Goal: Book appointment/travel/reservation

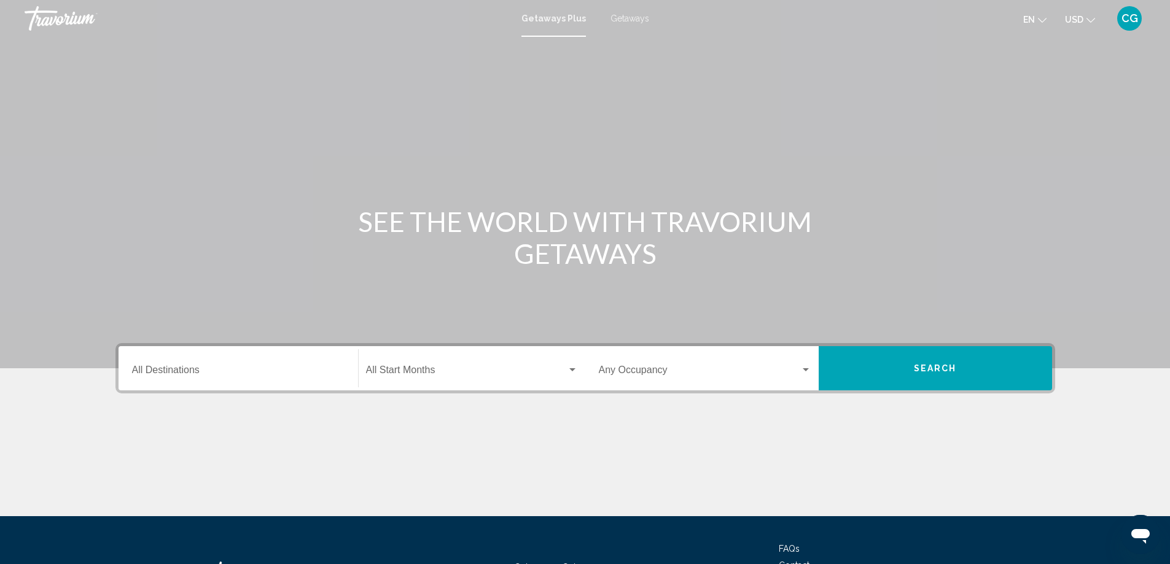
click at [214, 373] on input "Destination All Destinations" at bounding box center [238, 372] width 213 height 11
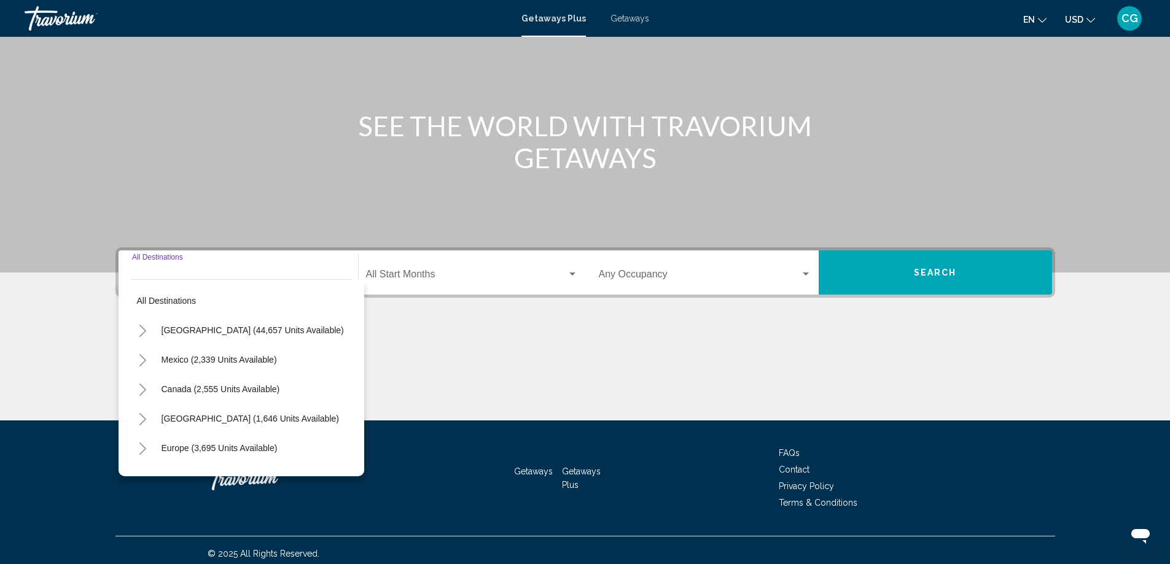
scroll to position [103, 0]
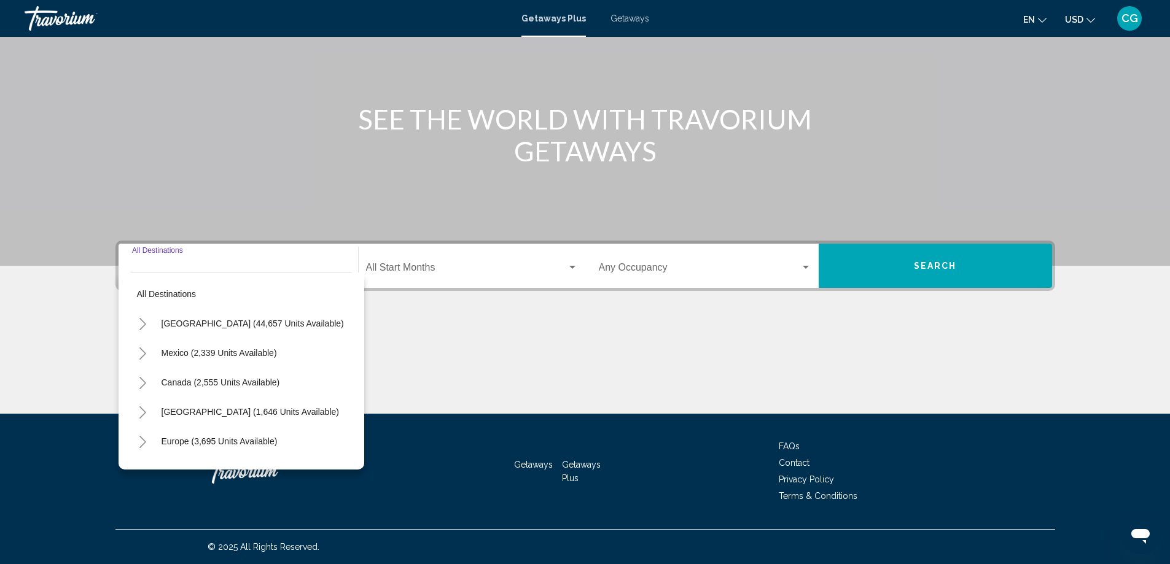
click at [138, 320] on icon "Toggle United States (44,657 units available)" at bounding box center [142, 324] width 9 height 12
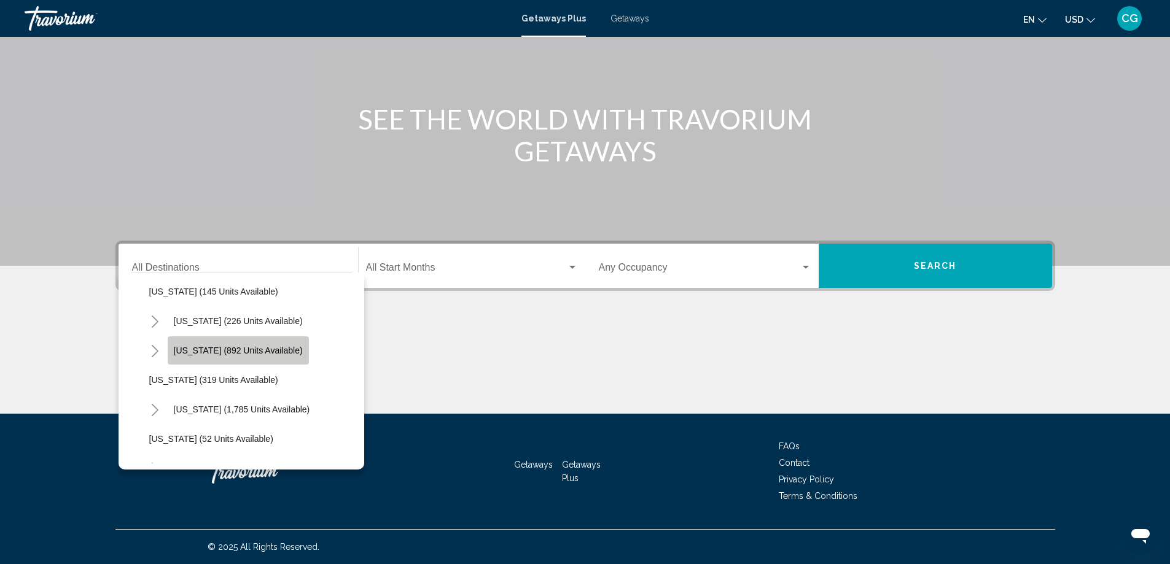
click at [196, 352] on span "[US_STATE] (892 units available)" at bounding box center [238, 351] width 129 height 10
type input "**********"
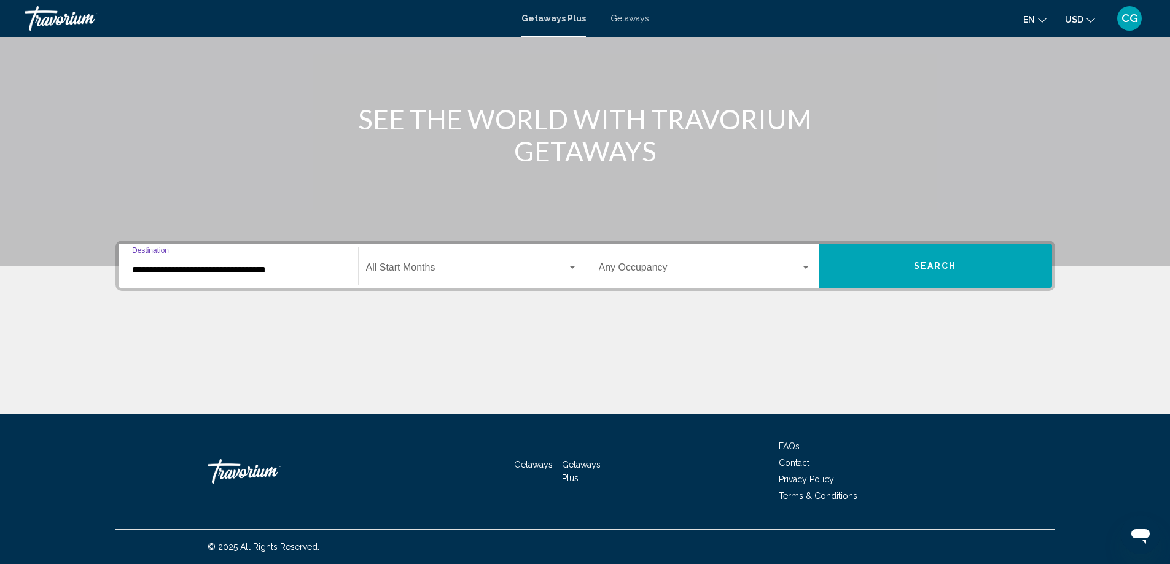
click at [430, 273] on span "Search widget" at bounding box center [466, 270] width 201 height 11
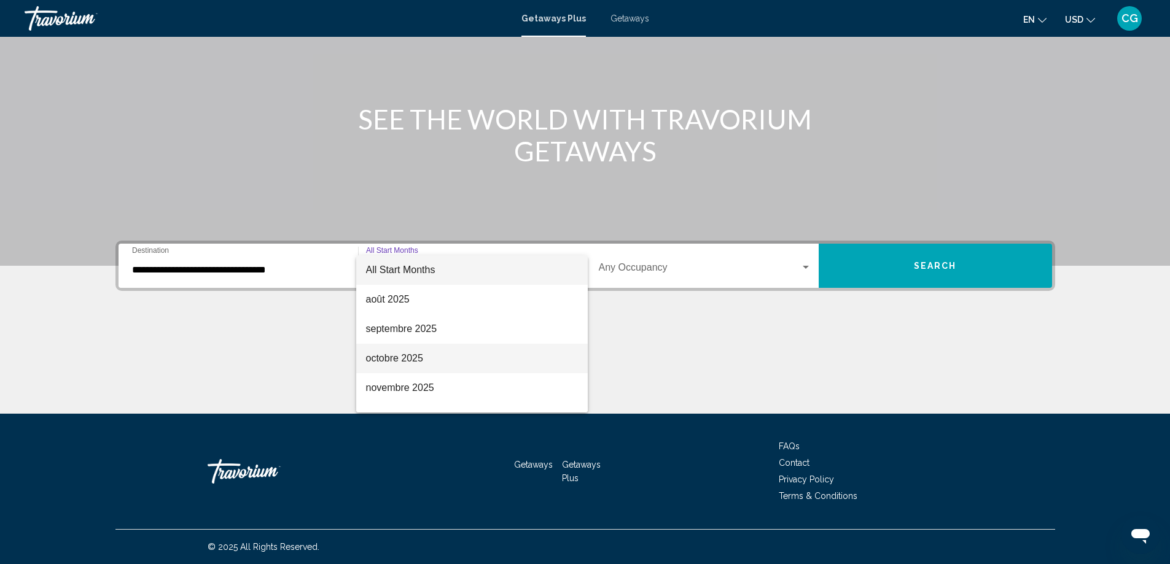
click at [423, 359] on span "octobre 2025" at bounding box center [472, 358] width 212 height 29
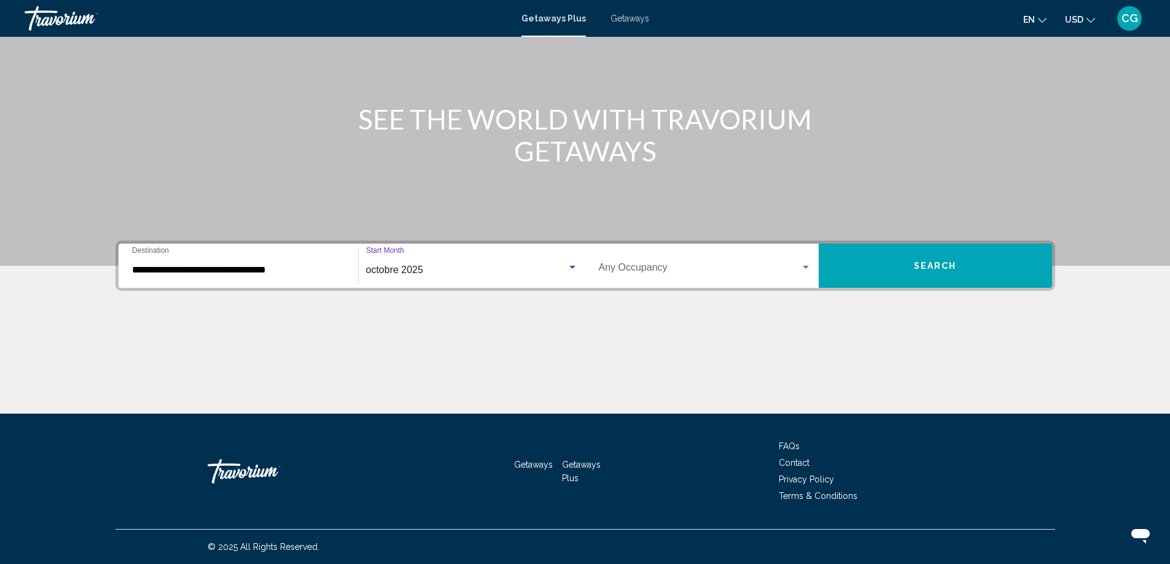
click at [961, 269] on button "Search" at bounding box center [935, 266] width 233 height 44
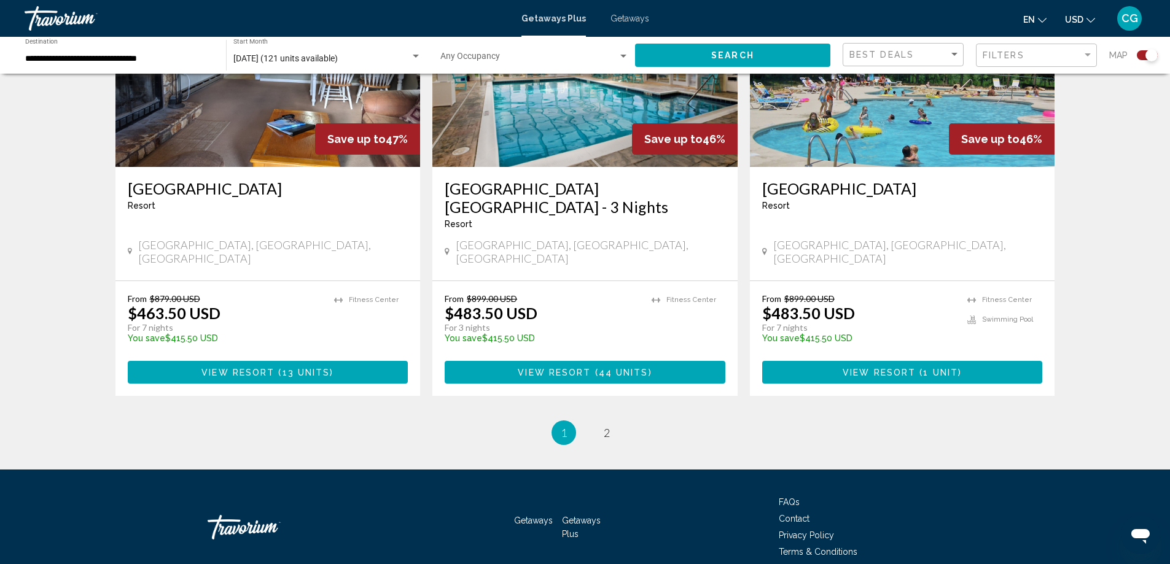
scroll to position [1855, 0]
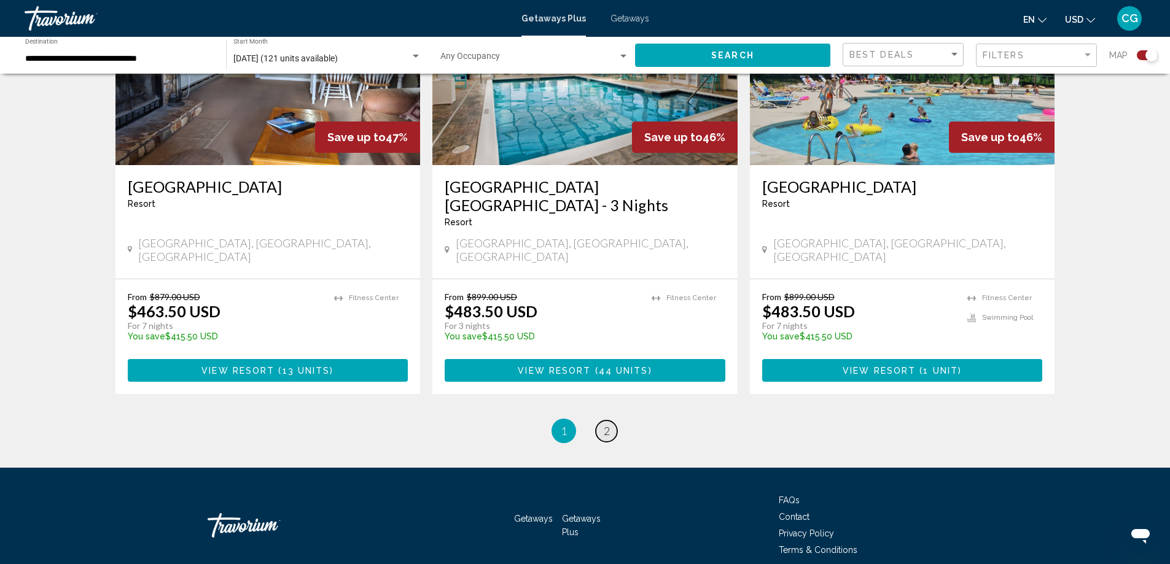
click at [609, 424] on span "2" at bounding box center [607, 431] width 6 height 14
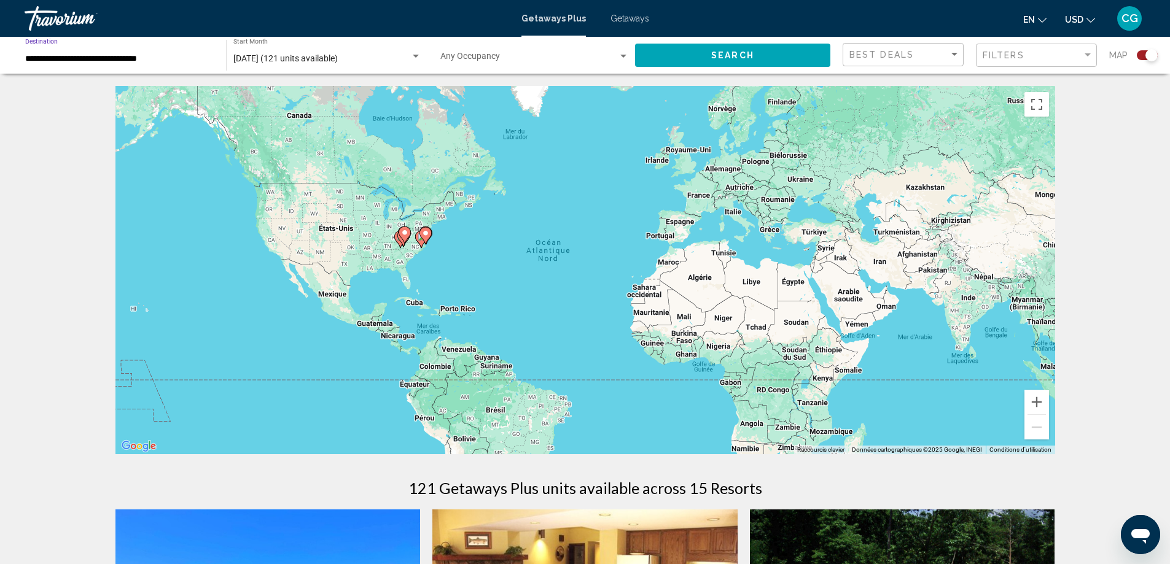
click at [160, 58] on input "**********" at bounding box center [119, 59] width 189 height 10
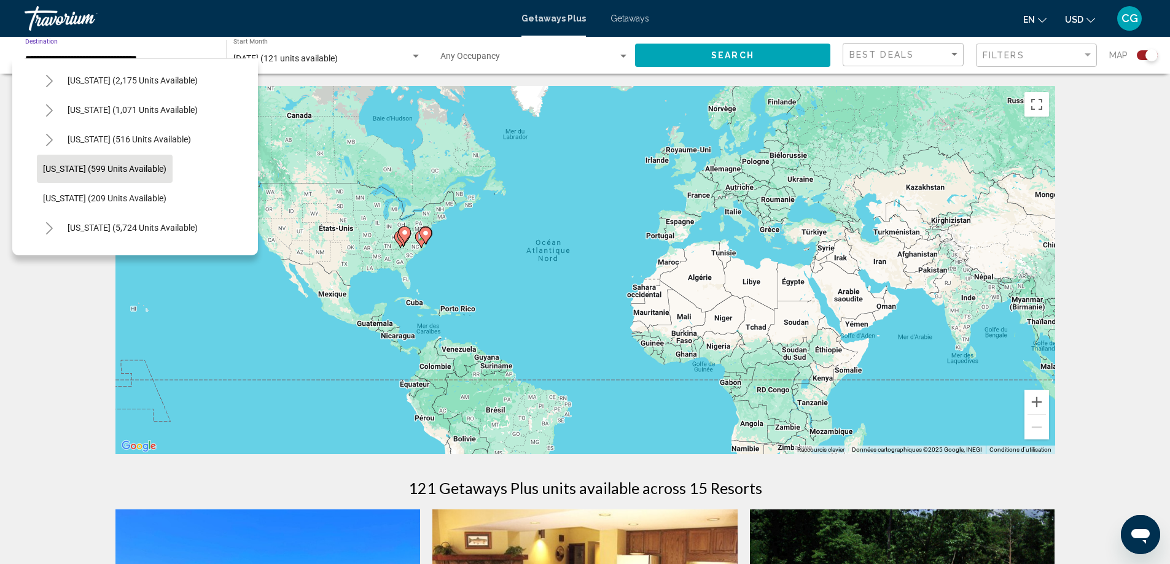
scroll to position [970, 0]
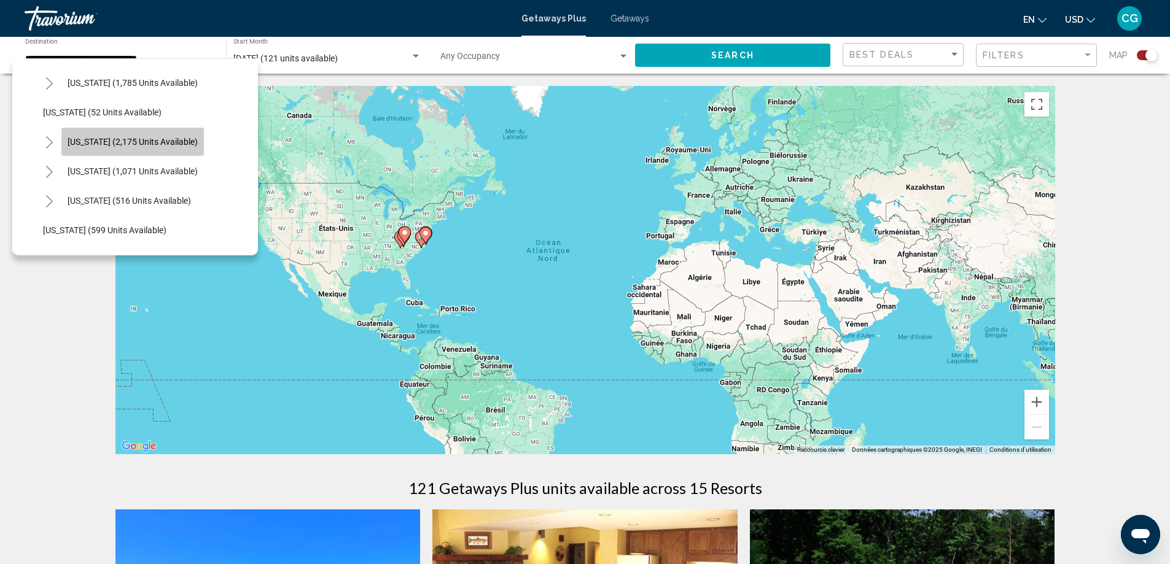
click at [148, 141] on span "South Carolina (2,175 units available)" at bounding box center [133, 142] width 130 height 10
type input "**********"
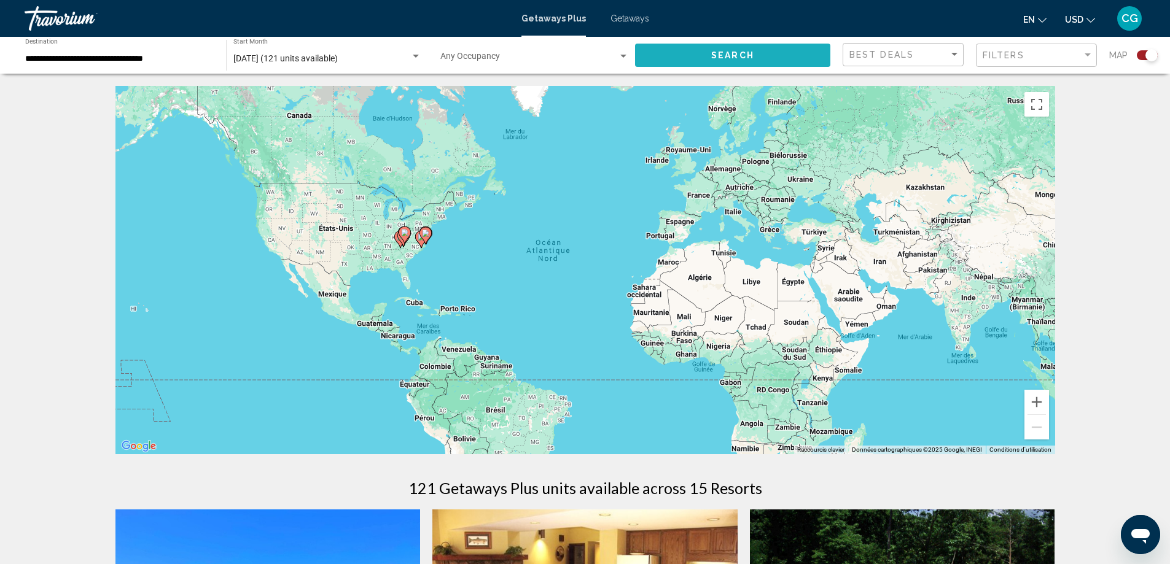
click at [779, 50] on button "Search" at bounding box center [732, 55] width 195 height 23
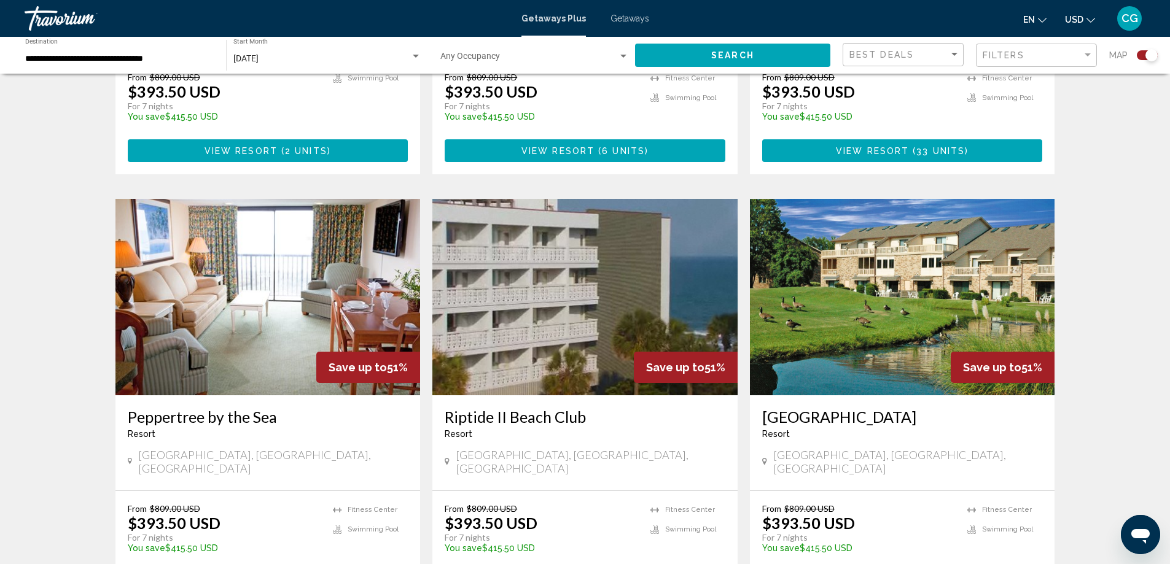
scroll to position [1837, 0]
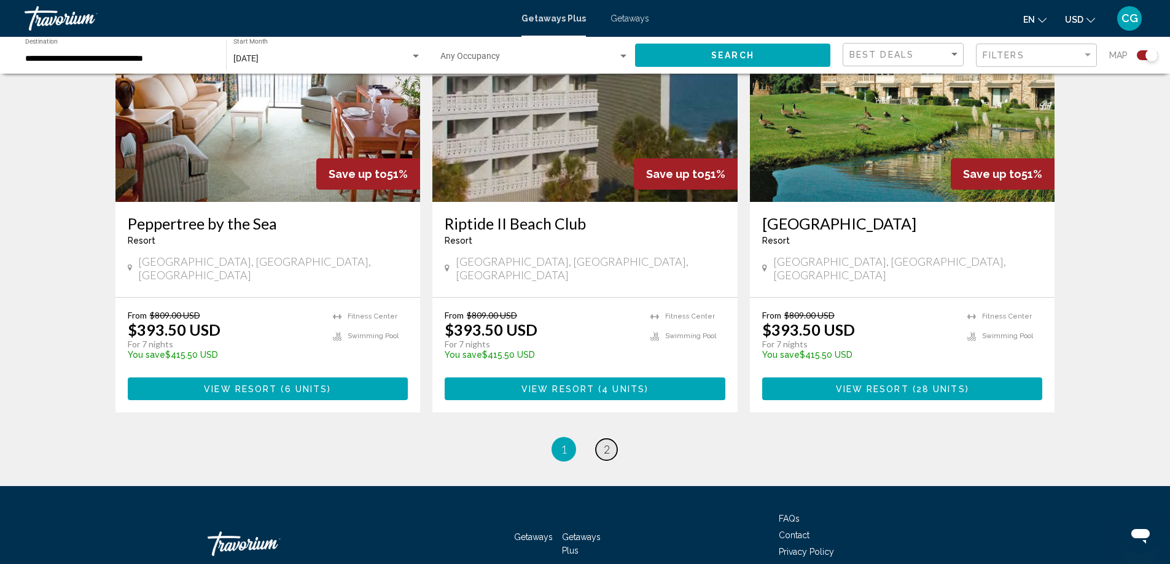
click at [613, 439] on link "page 2" at bounding box center [606, 449] width 21 height 21
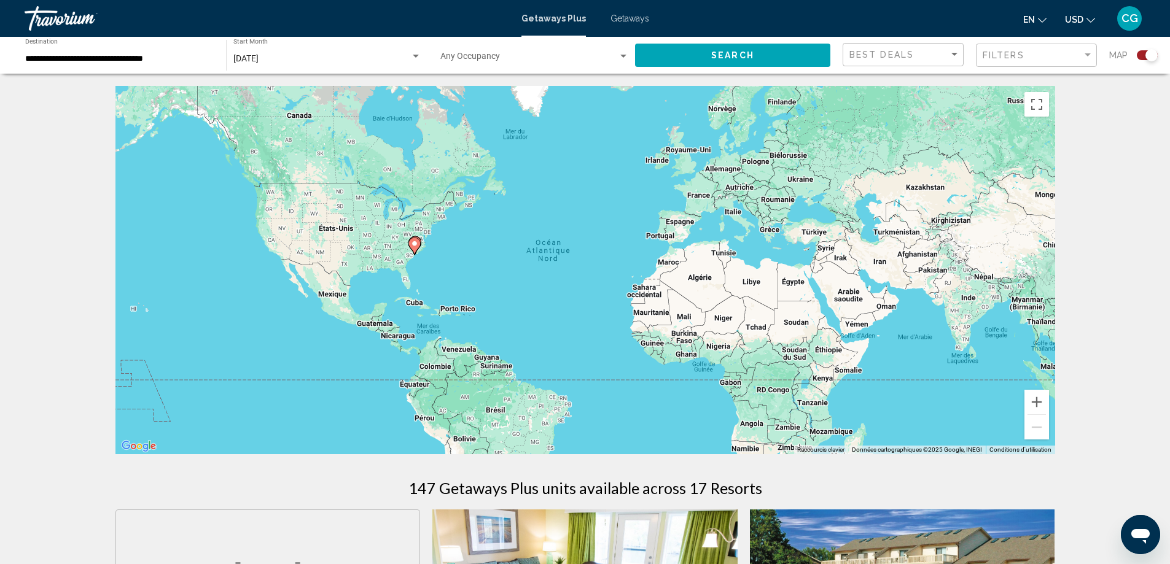
click at [631, 15] on span "Getaways" at bounding box center [629, 19] width 39 height 10
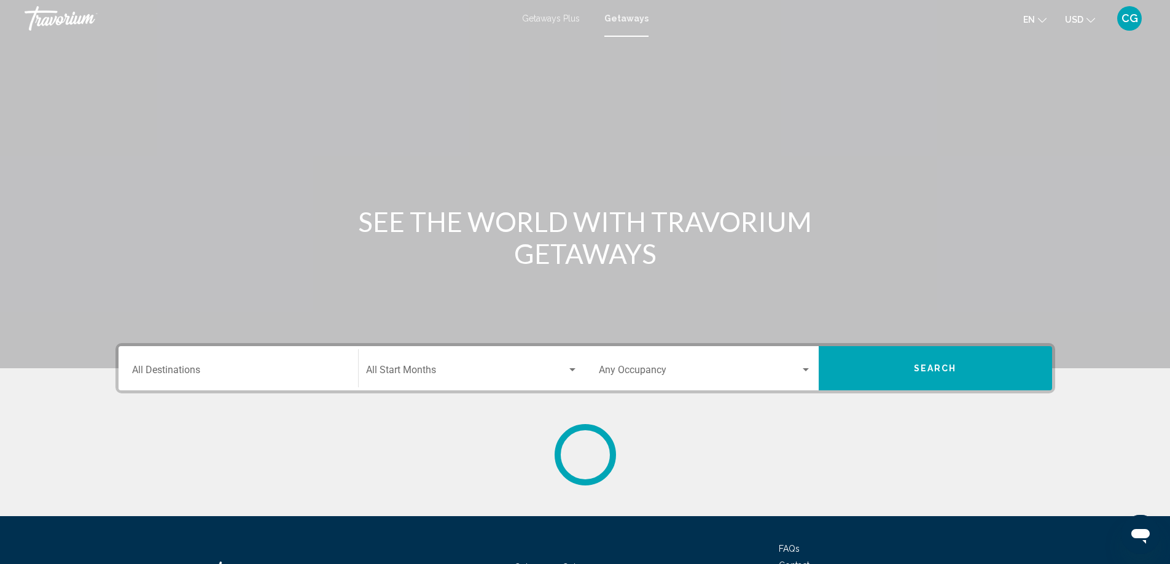
click at [162, 369] on input "Destination All Destinations" at bounding box center [238, 372] width 213 height 11
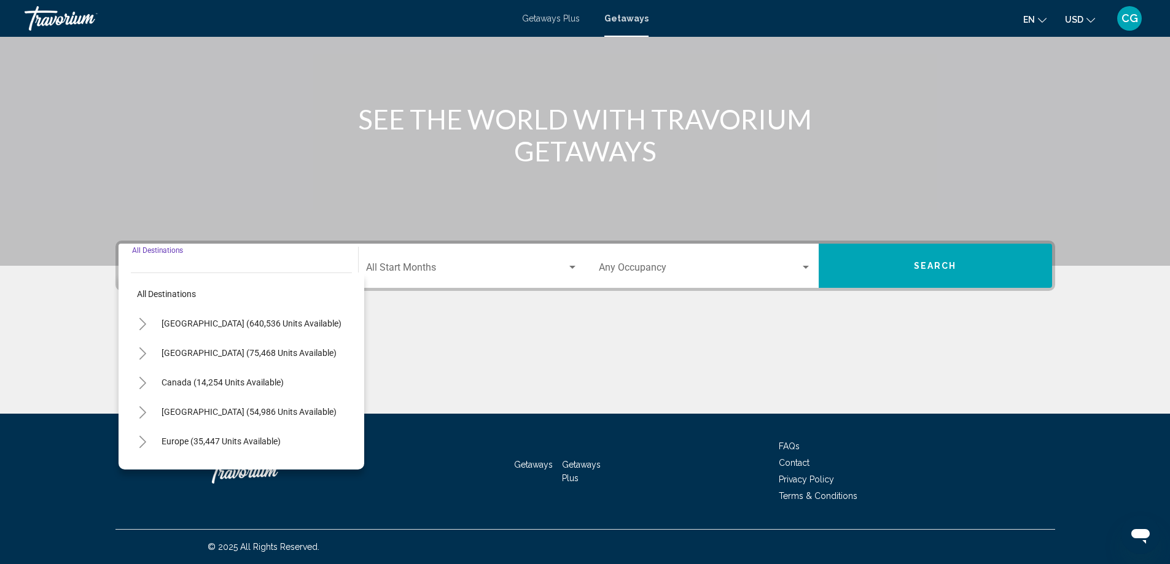
click at [142, 321] on icon "Toggle United States (640,536 units available)" at bounding box center [142, 324] width 7 height 12
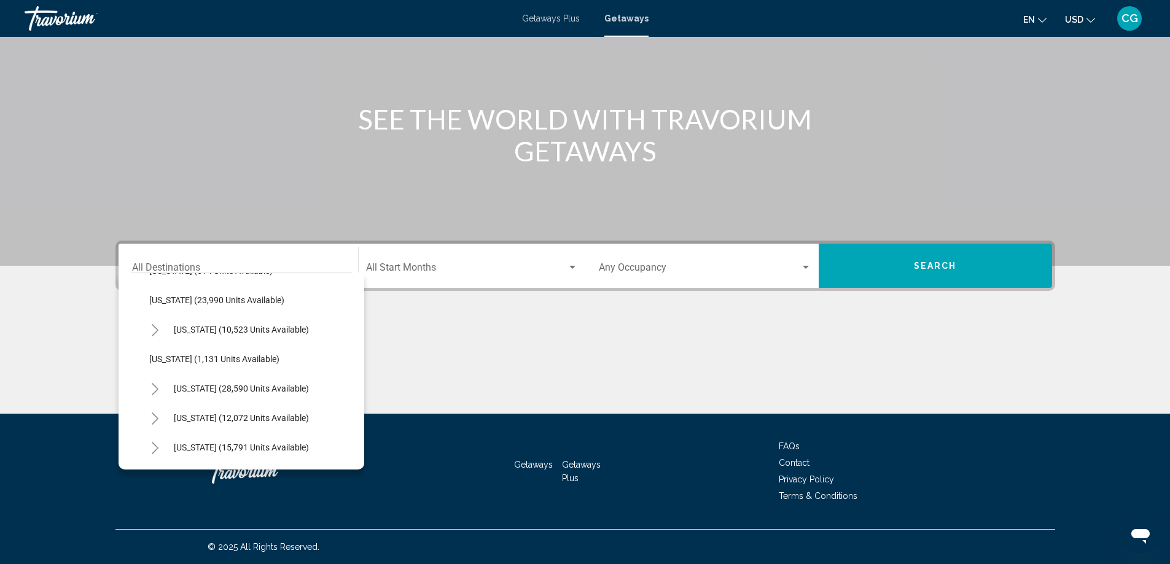
scroll to position [983, 0]
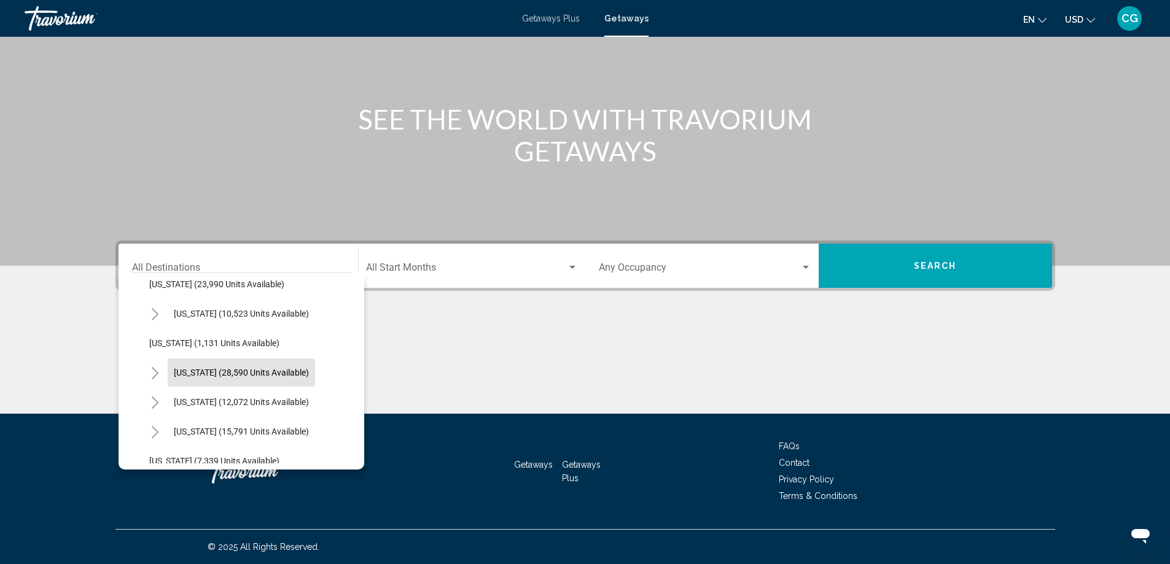
click at [236, 375] on span "South Carolina (28,590 units available)" at bounding box center [241, 373] width 135 height 10
type input "**********"
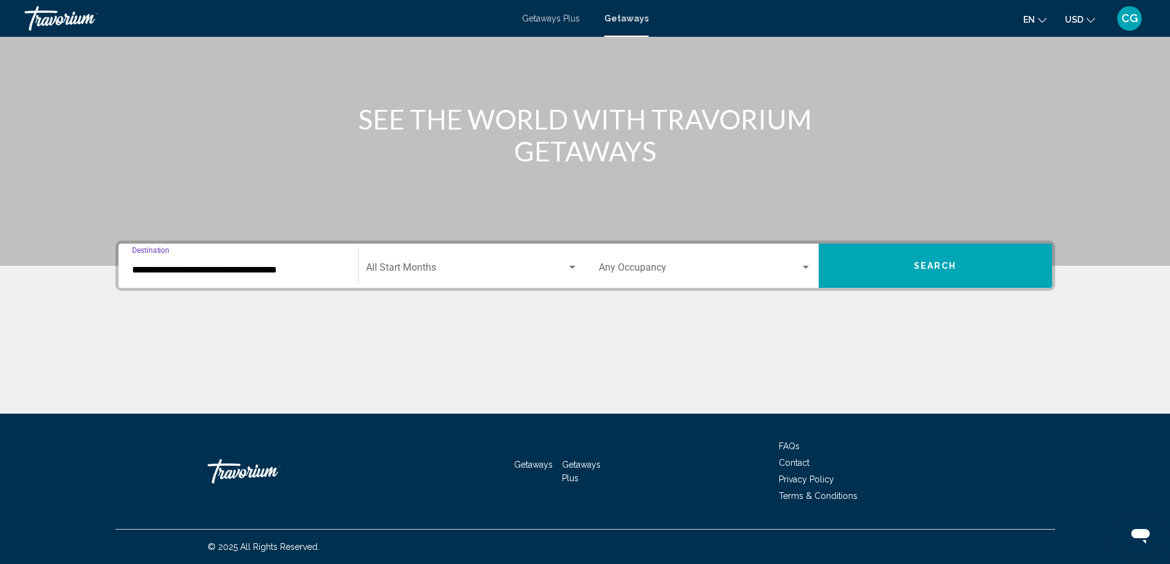
click at [444, 273] on span "Search widget" at bounding box center [466, 270] width 201 height 11
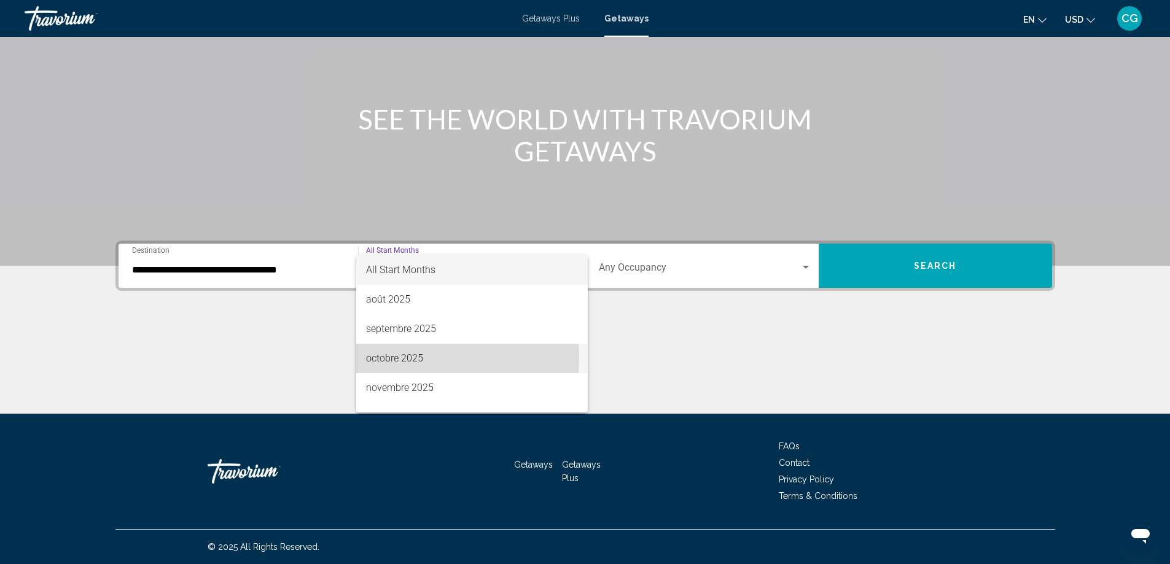
click at [410, 357] on span "octobre 2025" at bounding box center [472, 358] width 212 height 29
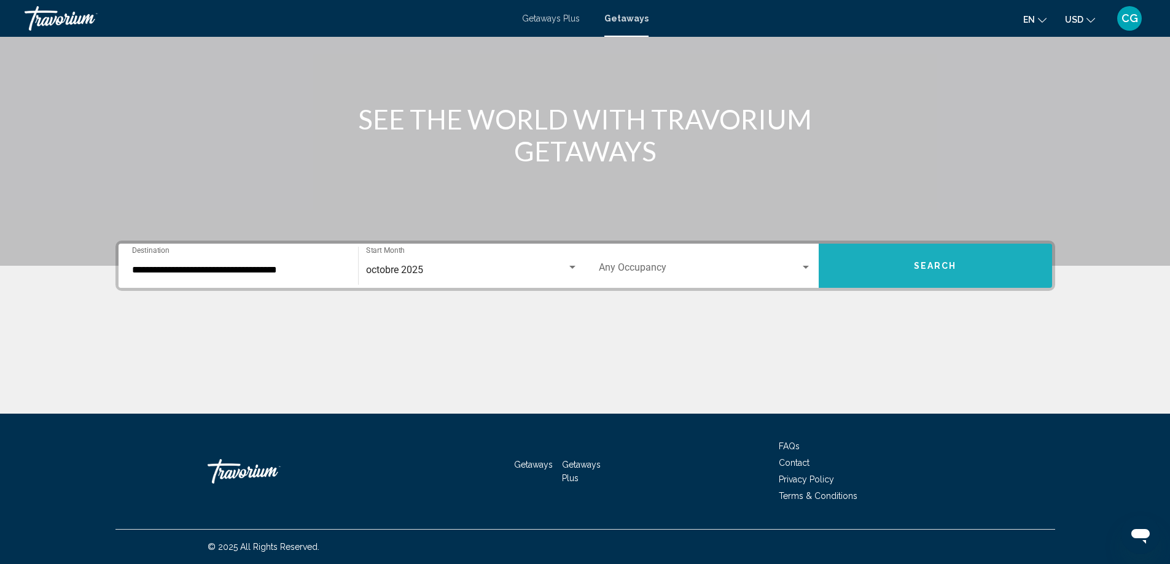
click at [923, 272] on button "Search" at bounding box center [935, 266] width 233 height 44
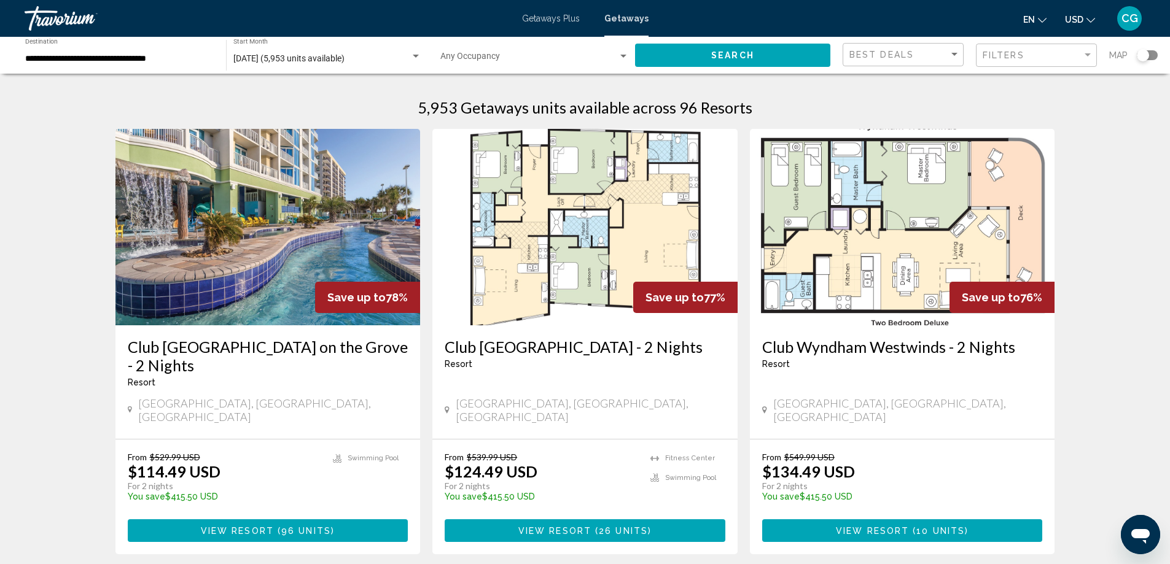
click at [1096, 17] on ul "en English Español Français Italiano Português русский USD USD ($) MXN (Mex$) C…" at bounding box center [1068, 19] width 90 height 20
click at [1089, 20] on icon "Change currency" at bounding box center [1090, 20] width 9 height 9
click at [1059, 84] on button "CAD (Can$)" at bounding box center [1055, 81] width 62 height 16
click at [732, 55] on span "Search" at bounding box center [732, 56] width 43 height 10
click at [228, 245] on img "Main content" at bounding box center [267, 227] width 305 height 197
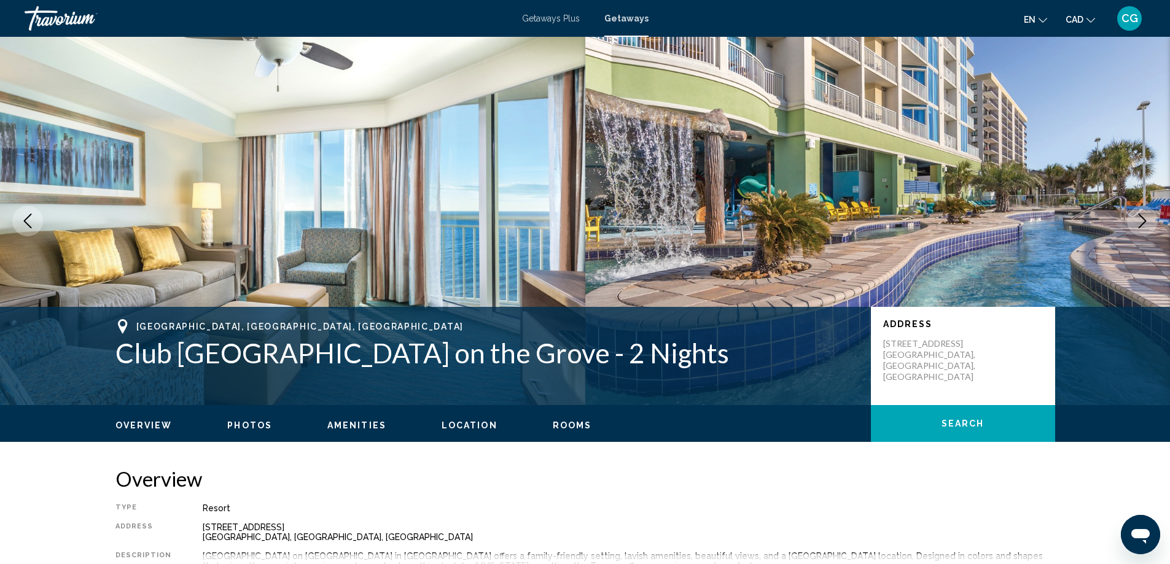
click at [1141, 221] on icon "Next image" at bounding box center [1142, 221] width 15 height 15
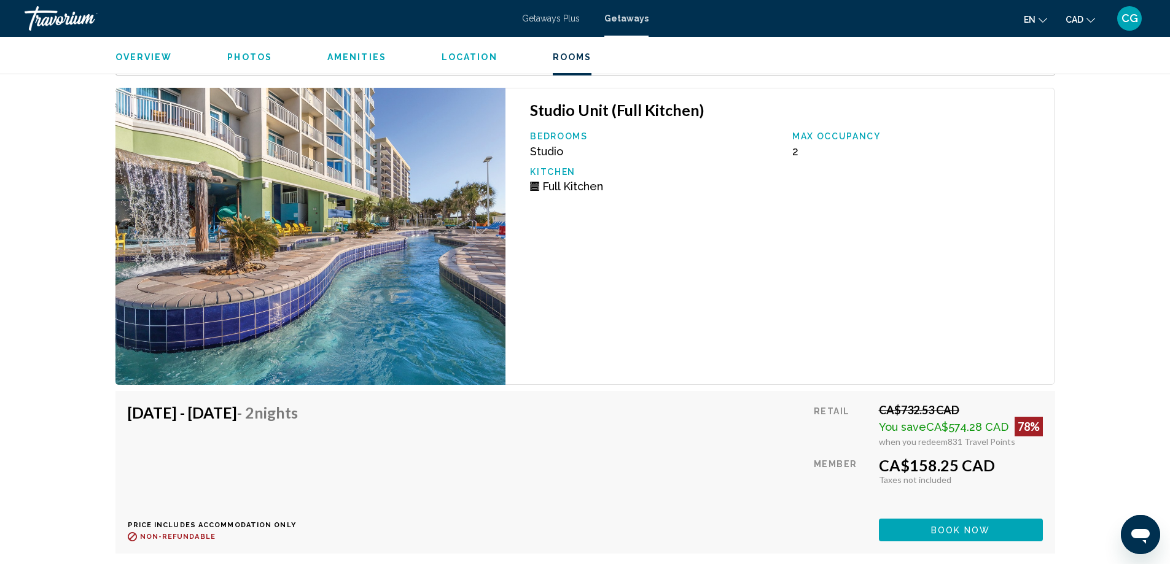
scroll to position [2272, 0]
click at [965, 518] on button "Book now" at bounding box center [961, 529] width 164 height 23
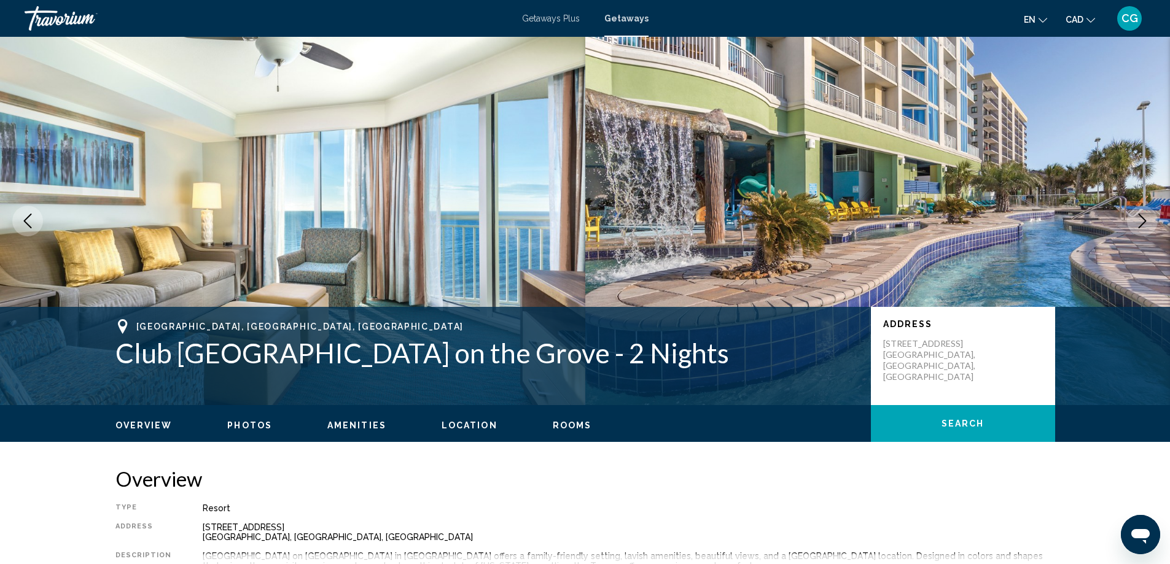
click at [52, 17] on div "Travorium" at bounding box center [86, 18] width 123 height 25
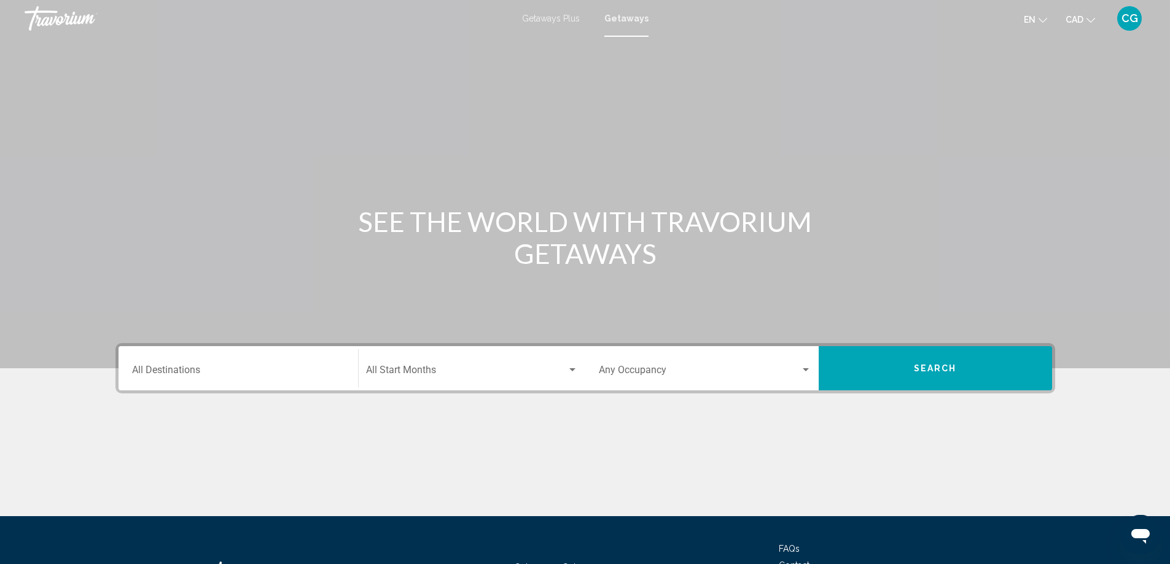
click at [212, 361] on div "Destination All Destinations" at bounding box center [238, 368] width 213 height 39
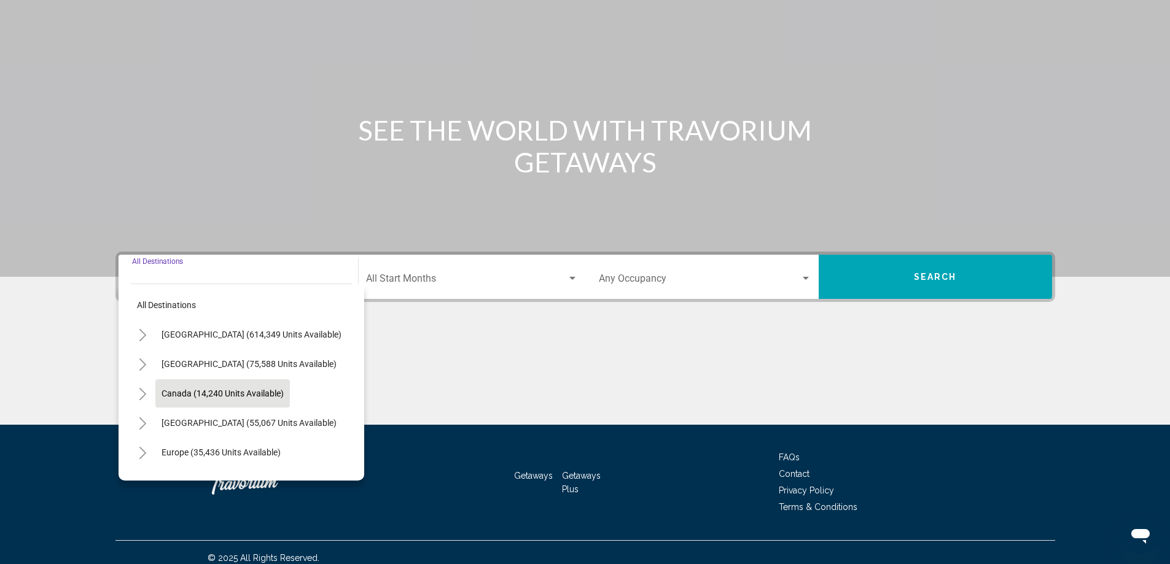
scroll to position [103, 0]
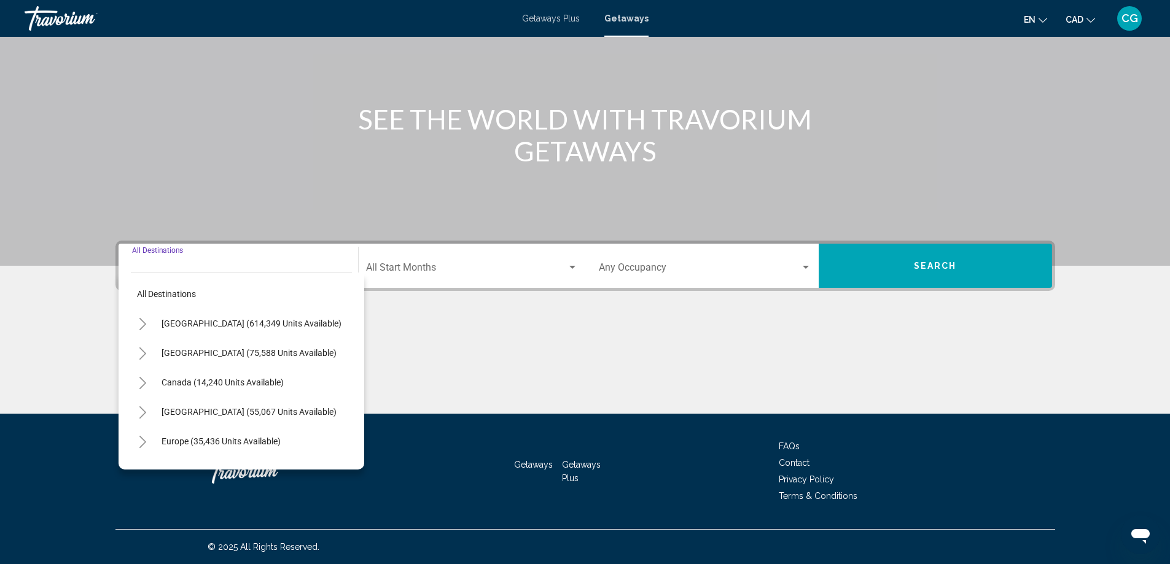
click at [147, 330] on button "Toggle United States (614,349 units available)" at bounding box center [143, 323] width 25 height 25
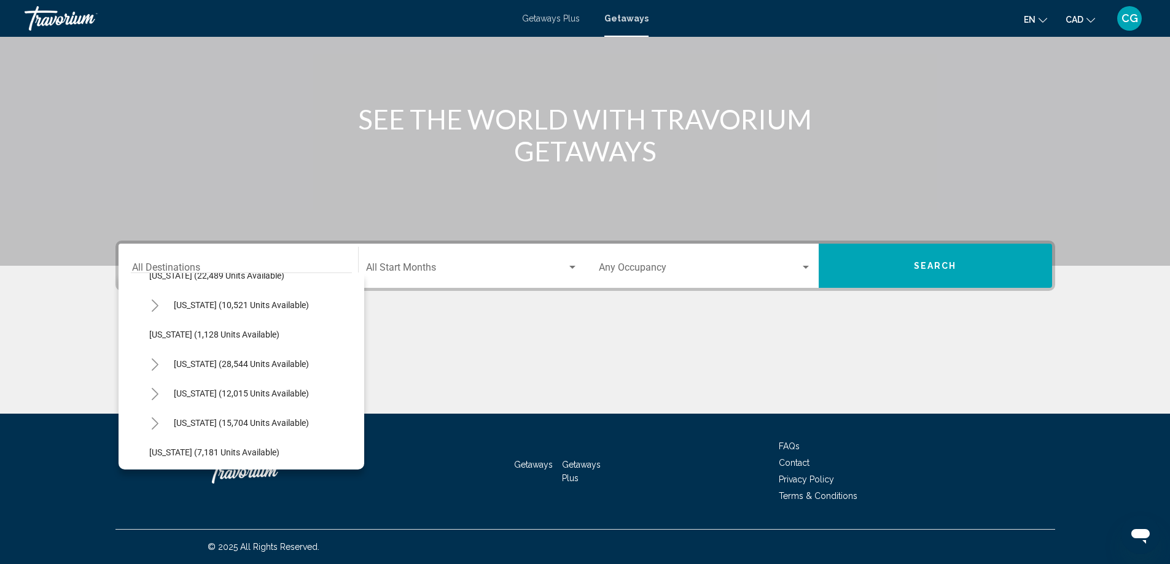
scroll to position [983, 0]
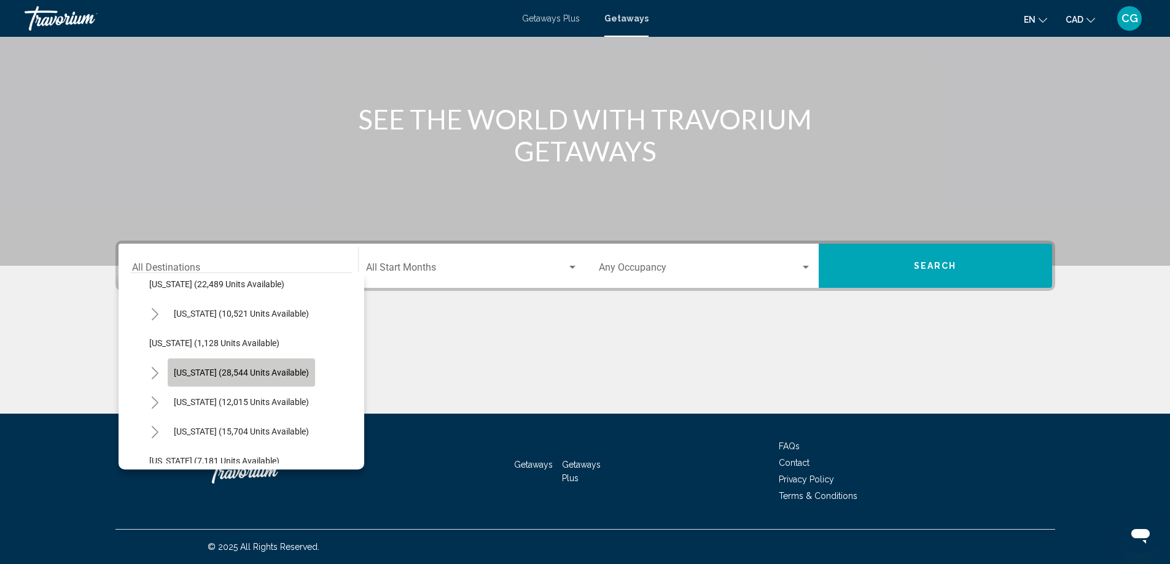
click at [231, 373] on span "[US_STATE] (28,544 units available)" at bounding box center [241, 373] width 135 height 10
type input "**********"
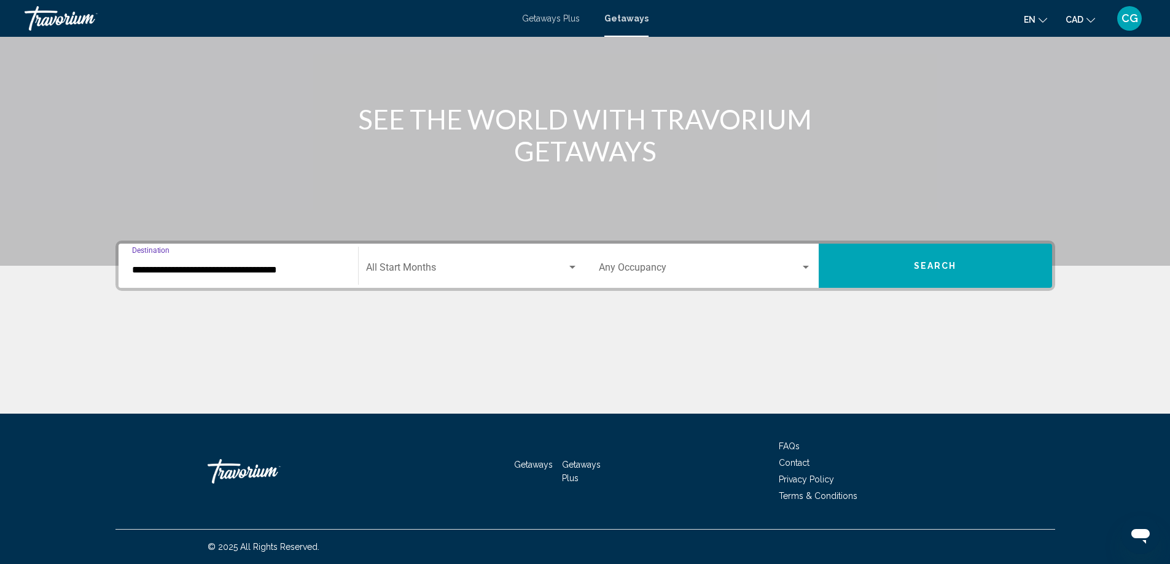
click at [467, 268] on span "Search widget" at bounding box center [466, 270] width 201 height 11
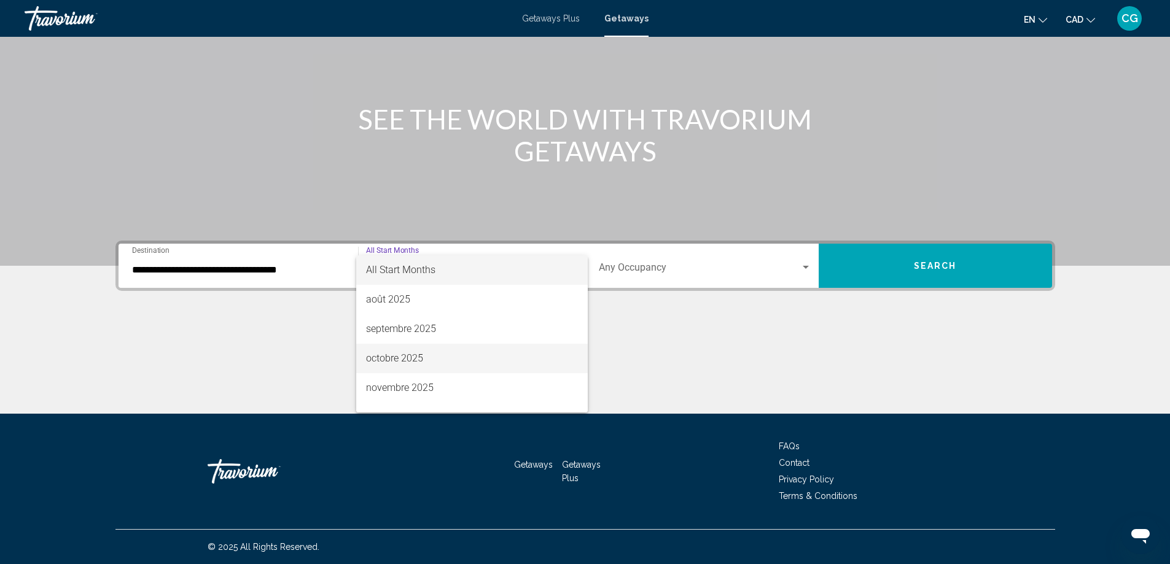
click at [399, 356] on span "octobre 2025" at bounding box center [472, 358] width 212 height 29
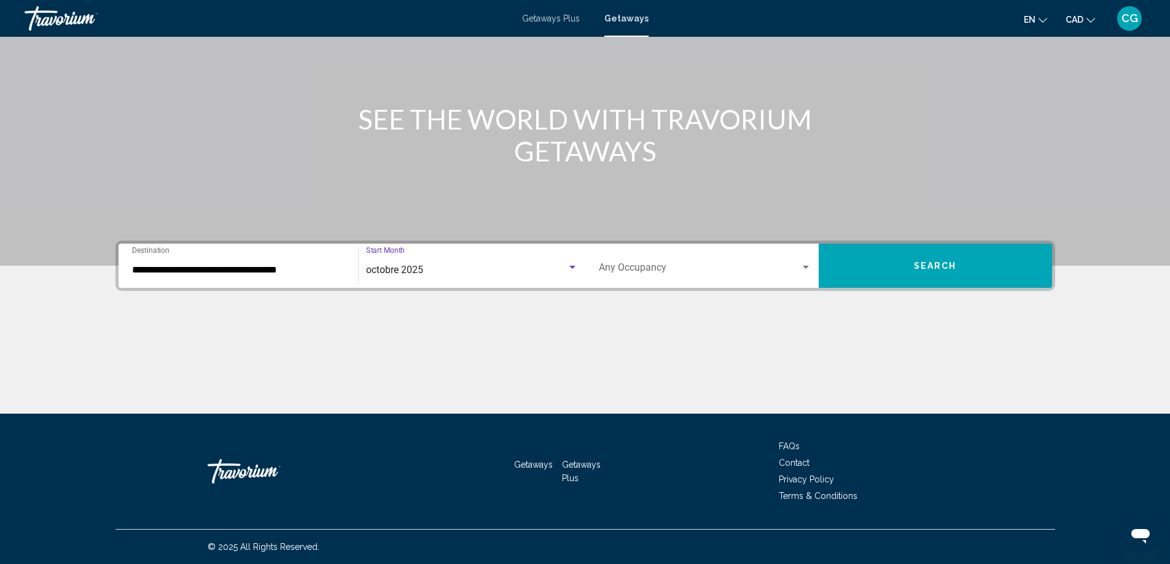
click at [926, 262] on span "Search" at bounding box center [935, 267] width 43 height 10
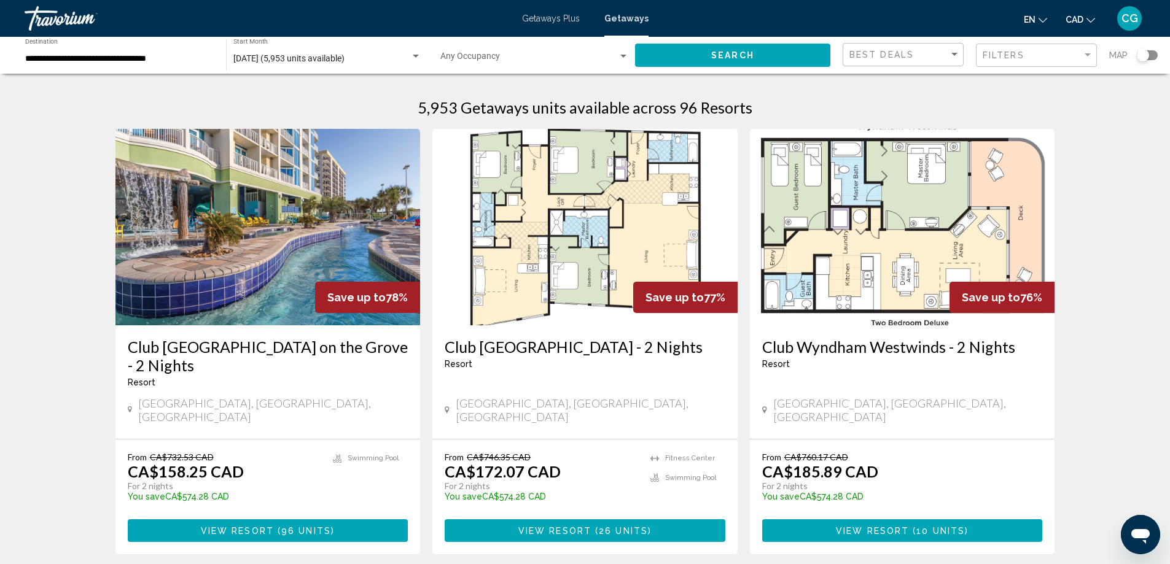
click at [216, 265] on img "Main content" at bounding box center [267, 227] width 305 height 197
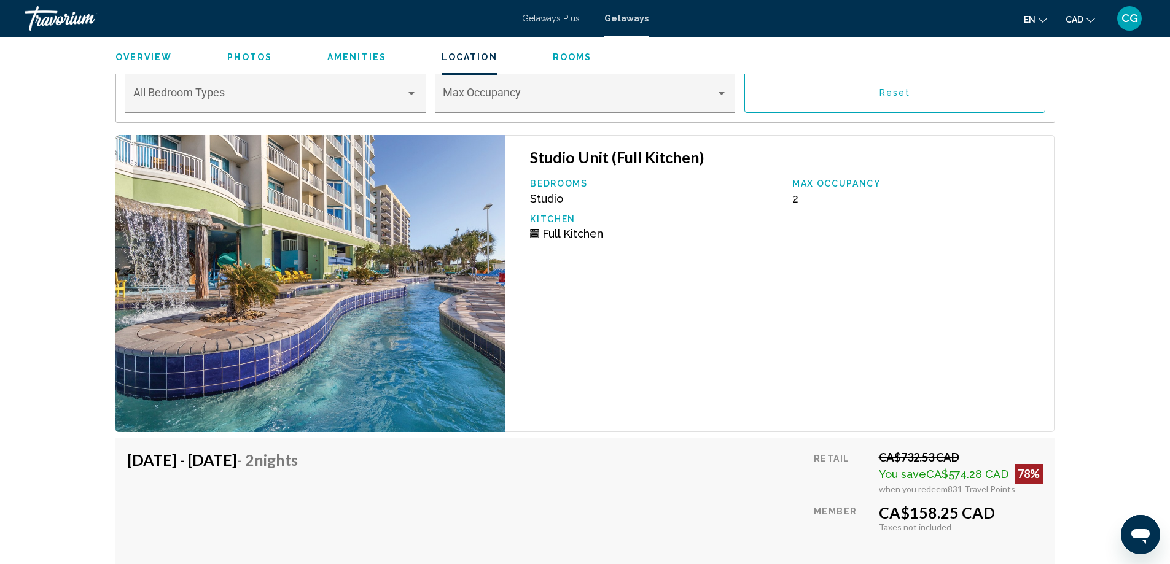
scroll to position [2334, 0]
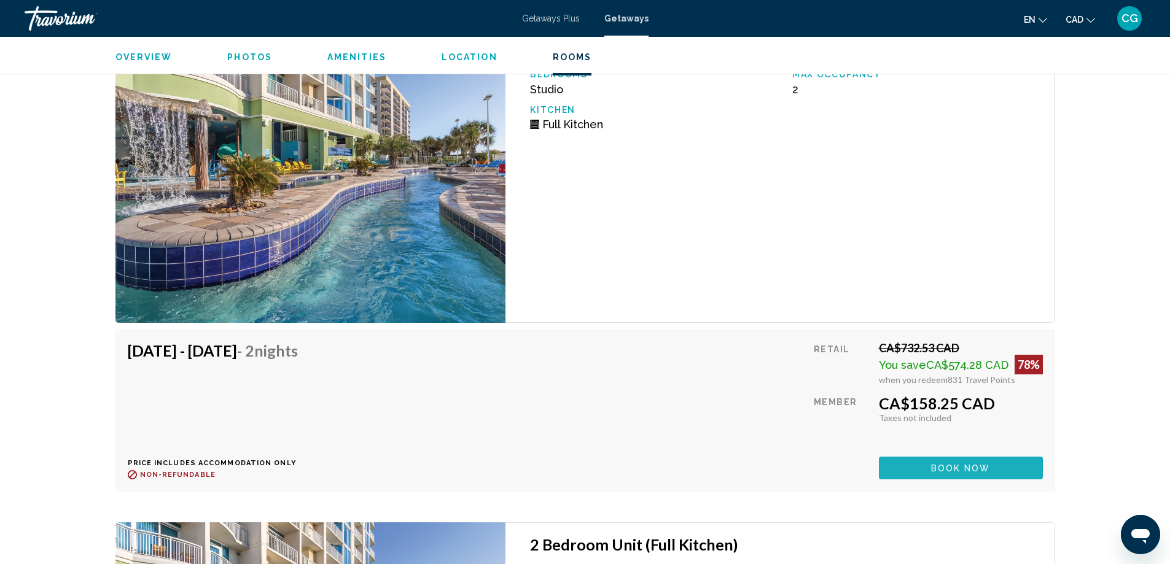
click at [949, 461] on button "Book now" at bounding box center [961, 468] width 164 height 23
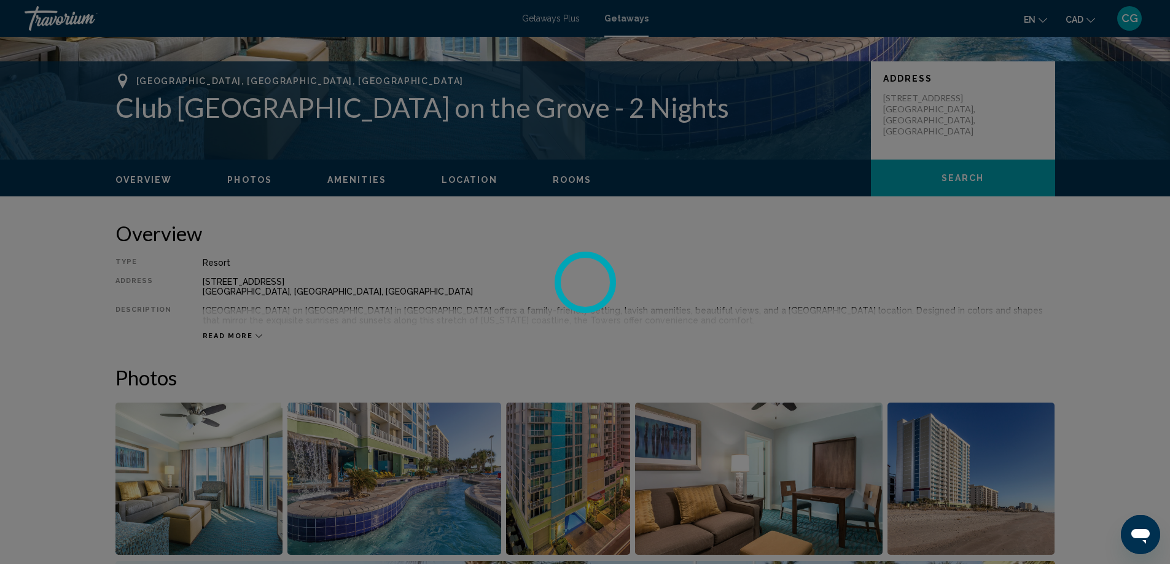
scroll to position [0, 0]
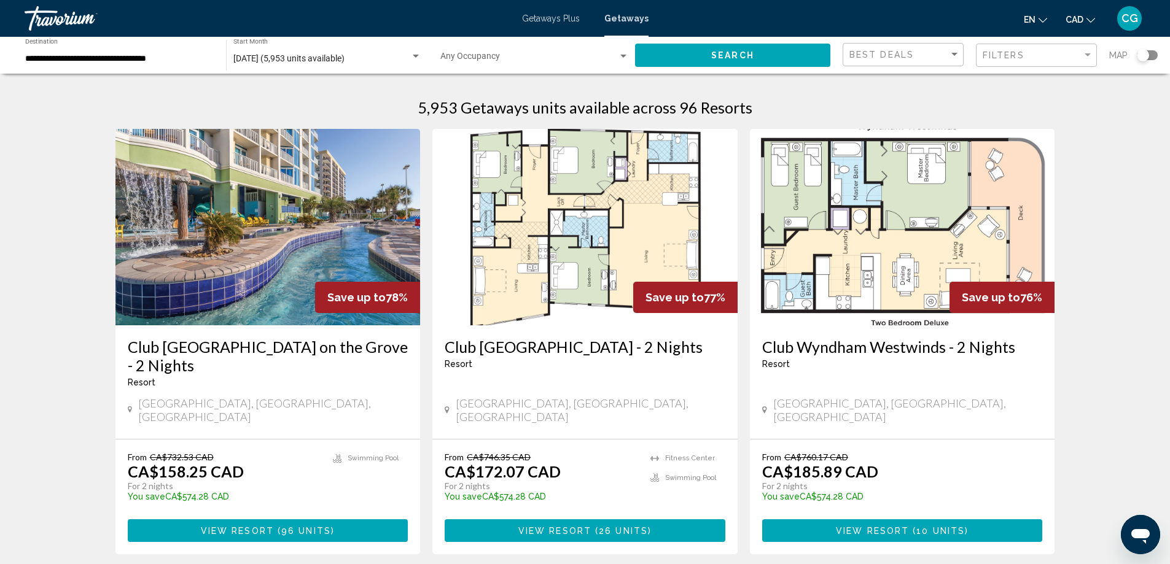
click at [583, 284] on img "Main content" at bounding box center [584, 227] width 305 height 197
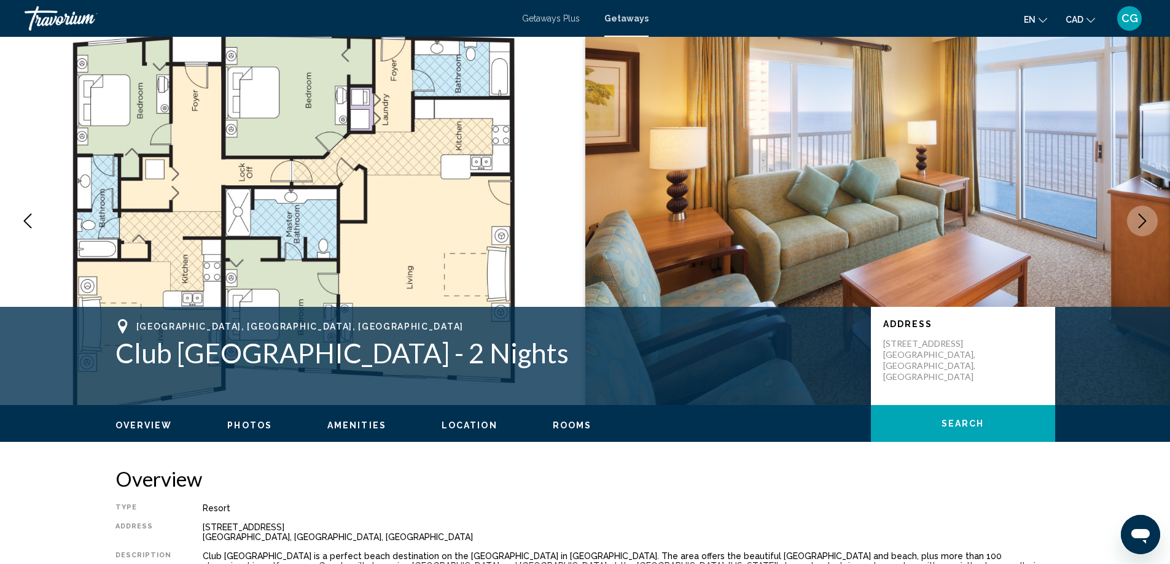
click at [1145, 219] on icon "Next image" at bounding box center [1142, 221] width 15 height 15
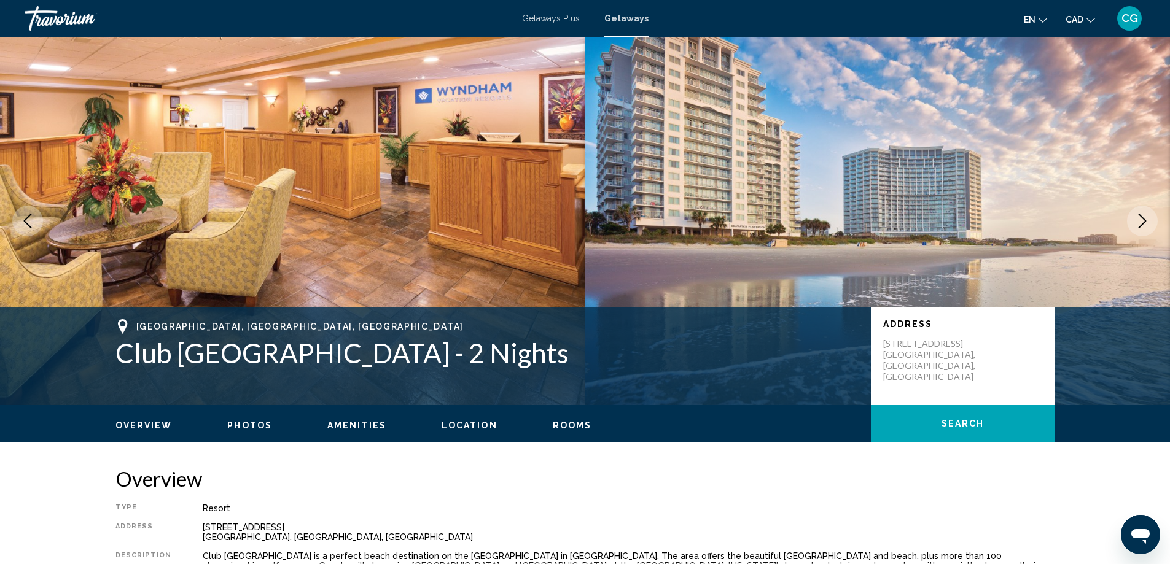
click at [1145, 219] on icon "Next image" at bounding box center [1142, 221] width 15 height 15
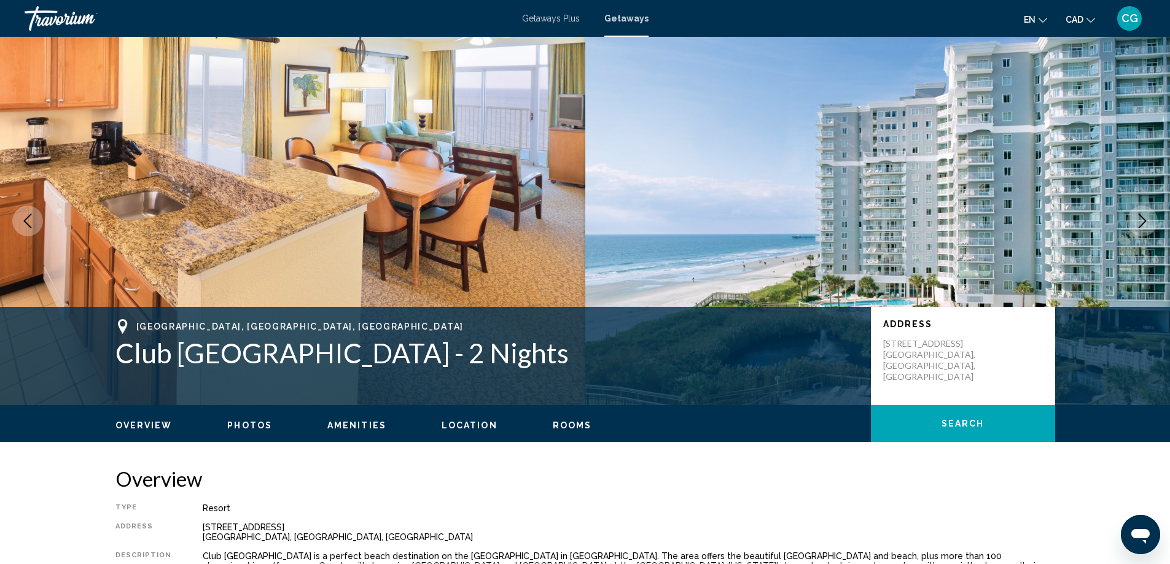
click at [1145, 219] on icon "Next image" at bounding box center [1142, 221] width 15 height 15
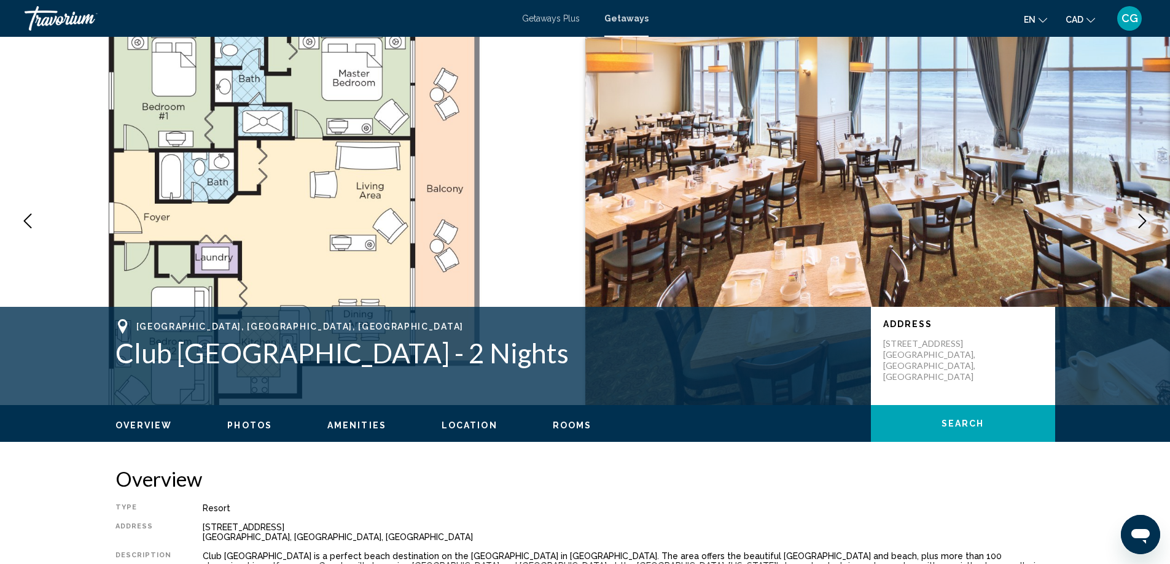
click at [1145, 219] on icon "Next image" at bounding box center [1142, 221] width 15 height 15
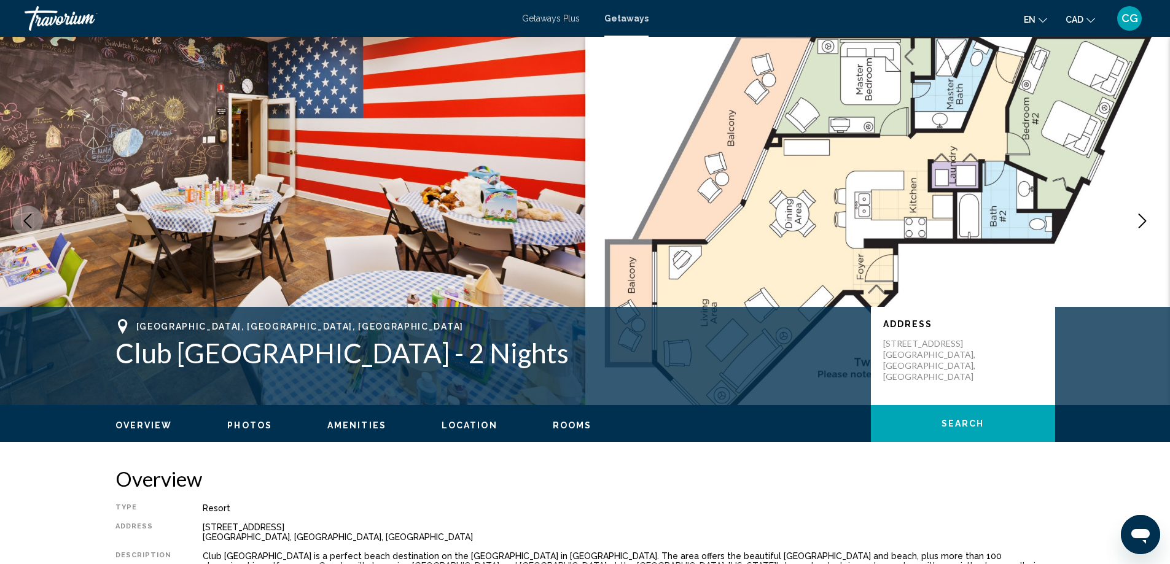
click at [1145, 219] on icon "Next image" at bounding box center [1142, 221] width 15 height 15
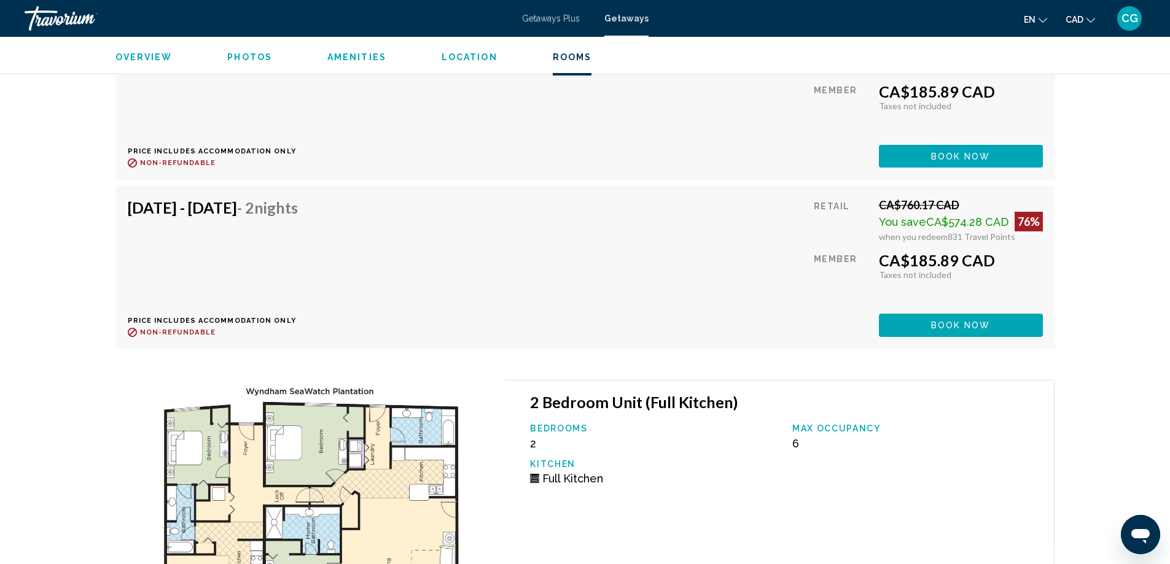
scroll to position [2477, 0]
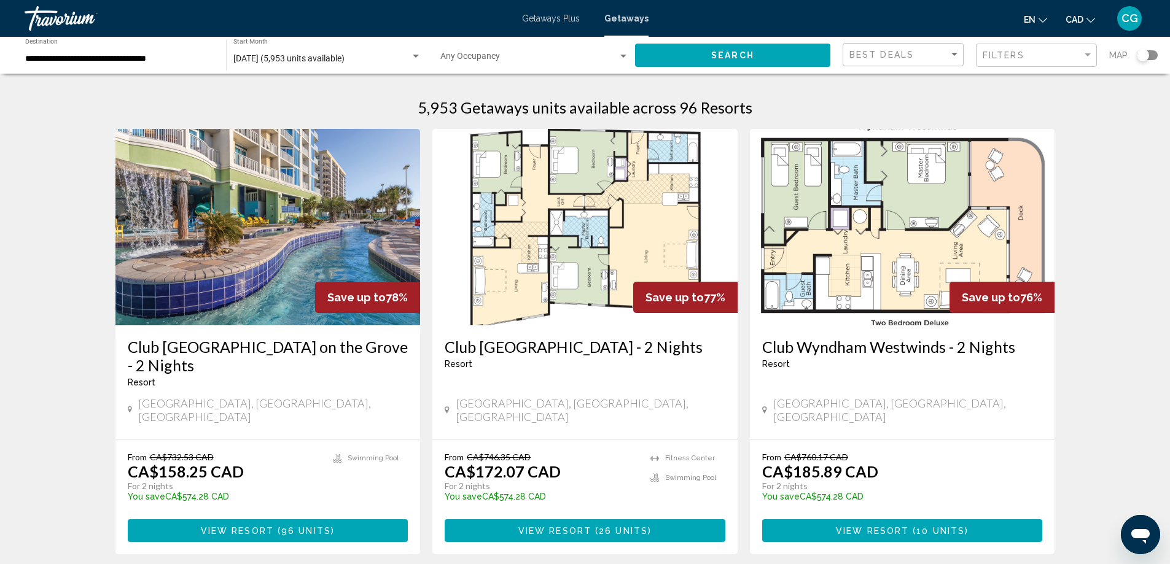
click at [869, 270] on img "Main content" at bounding box center [902, 227] width 305 height 197
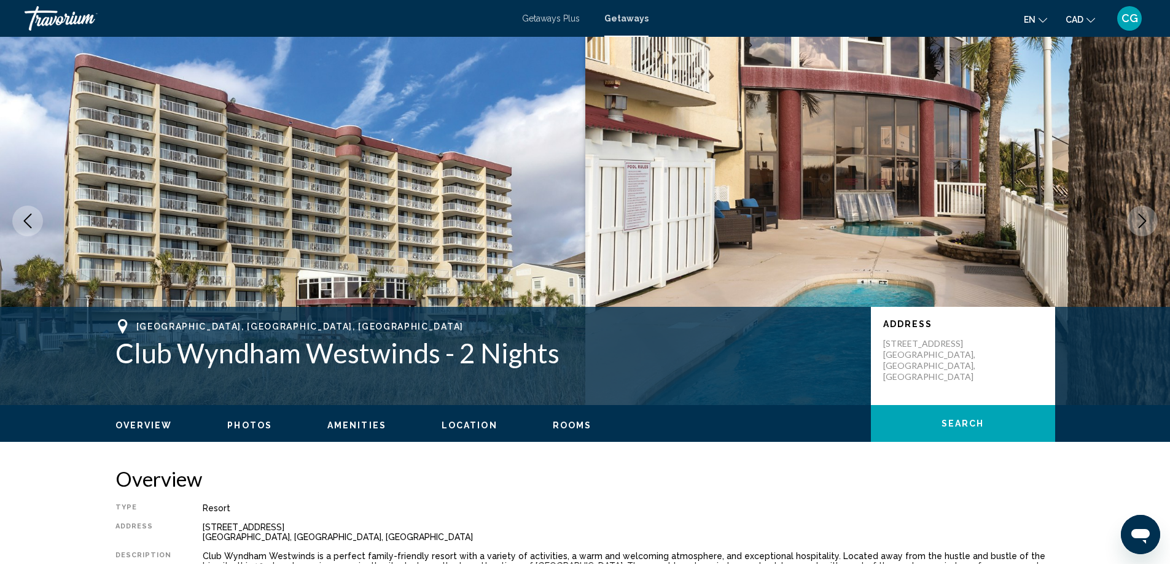
click at [1143, 224] on icon "Next image" at bounding box center [1143, 221] width 8 height 15
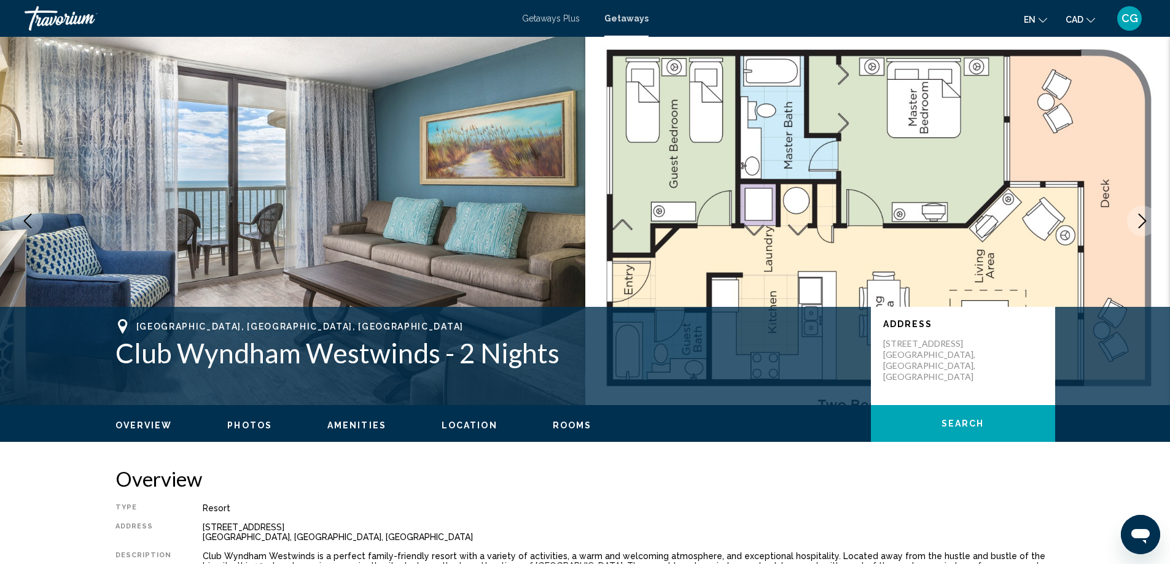
click at [1143, 224] on icon "Next image" at bounding box center [1143, 221] width 8 height 15
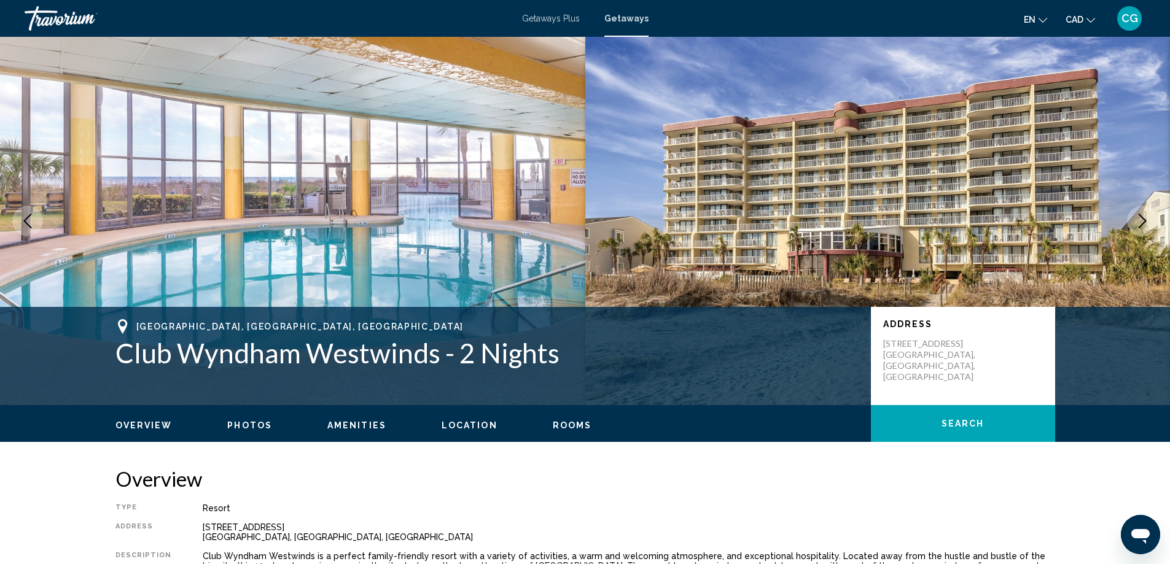
click at [1143, 224] on icon "Next image" at bounding box center [1143, 221] width 8 height 15
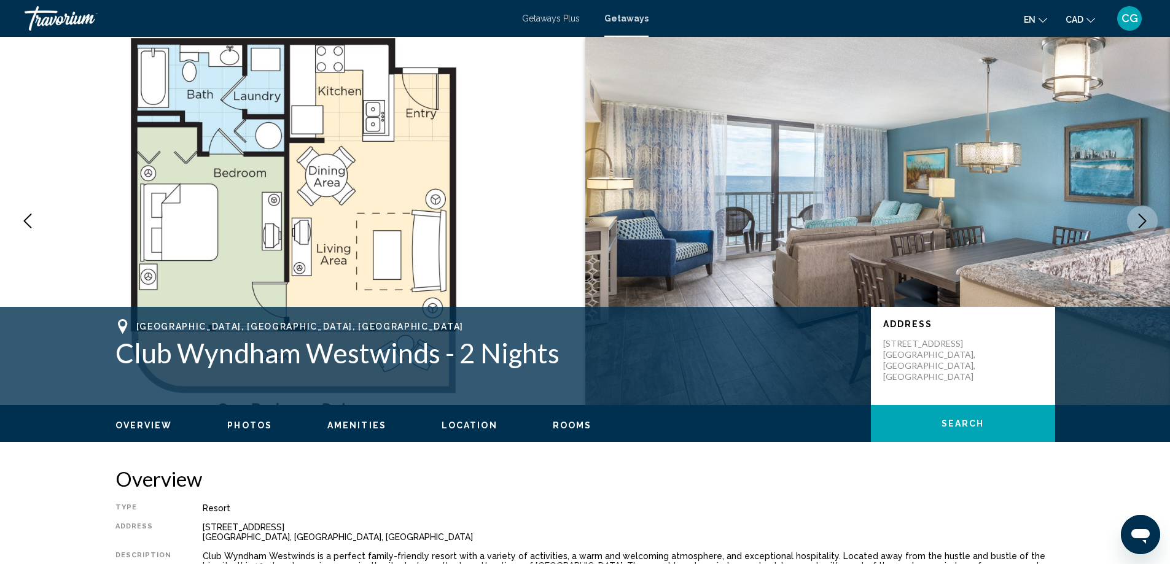
click at [1143, 224] on icon "Next image" at bounding box center [1143, 221] width 8 height 15
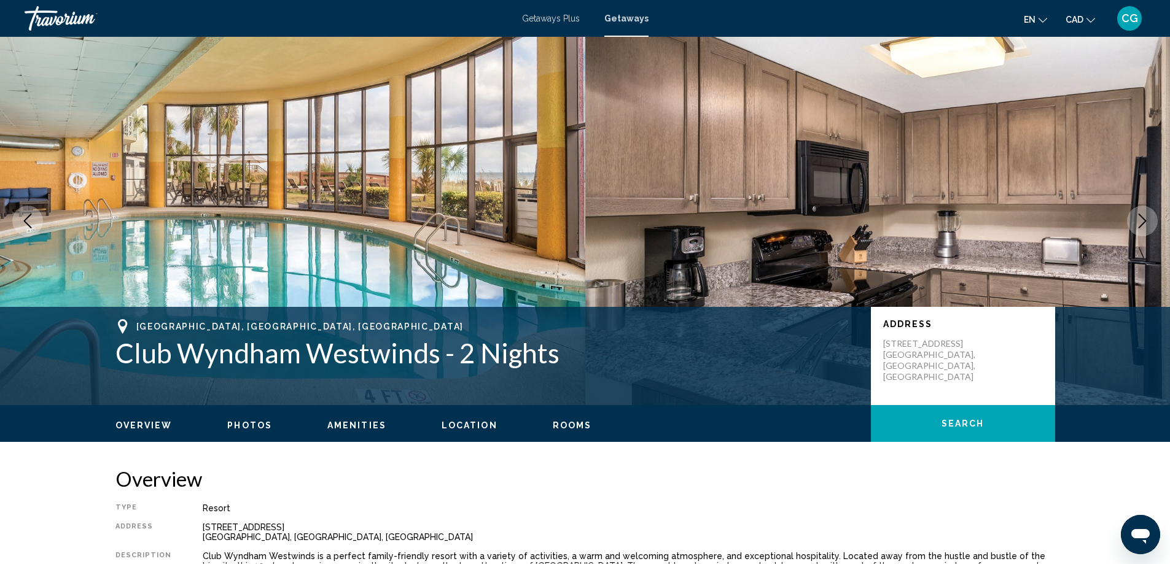
click at [1143, 224] on icon "Next image" at bounding box center [1143, 221] width 8 height 15
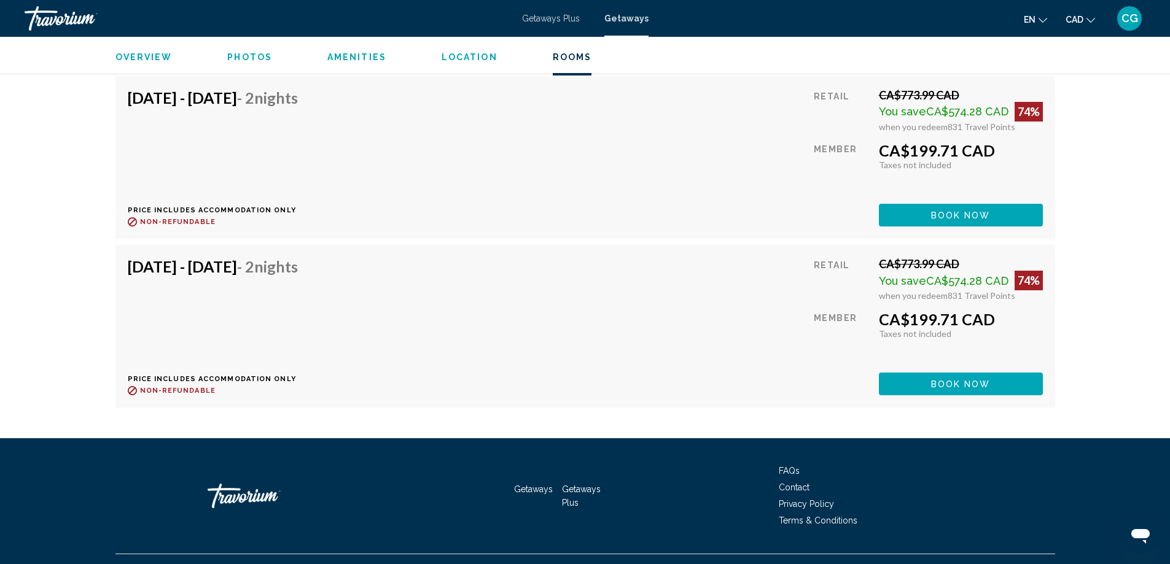
scroll to position [3079, 0]
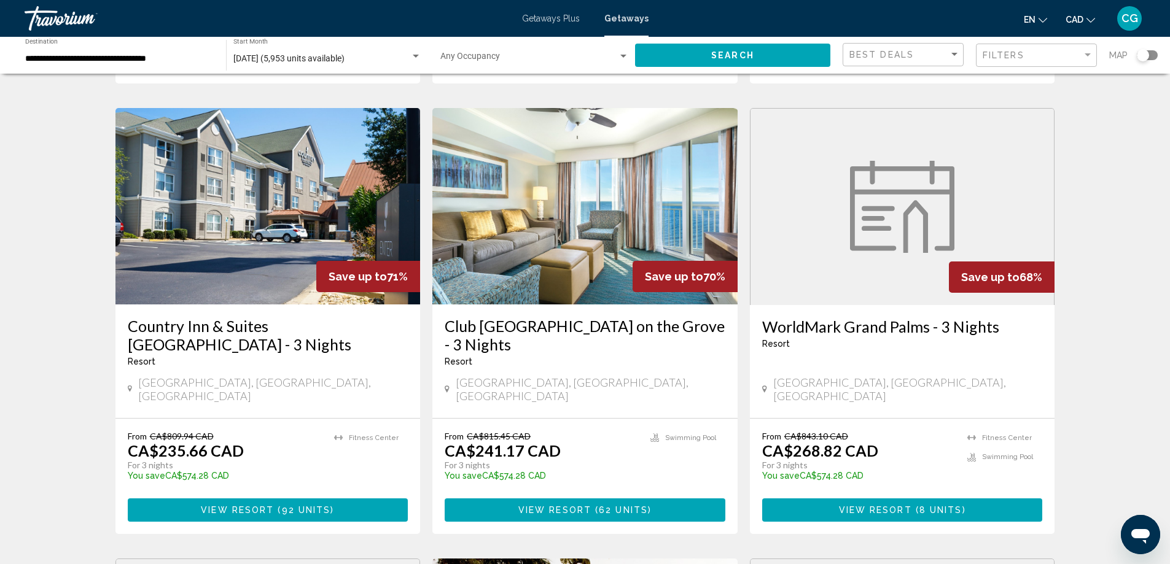
scroll to position [491, 0]
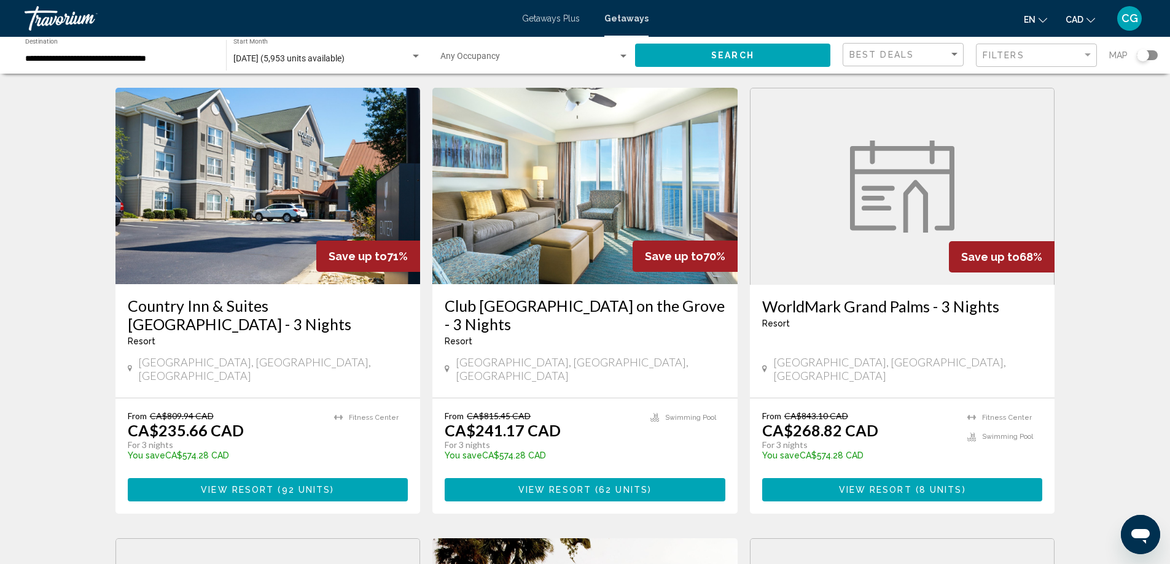
click at [614, 217] on img "Main content" at bounding box center [584, 186] width 305 height 197
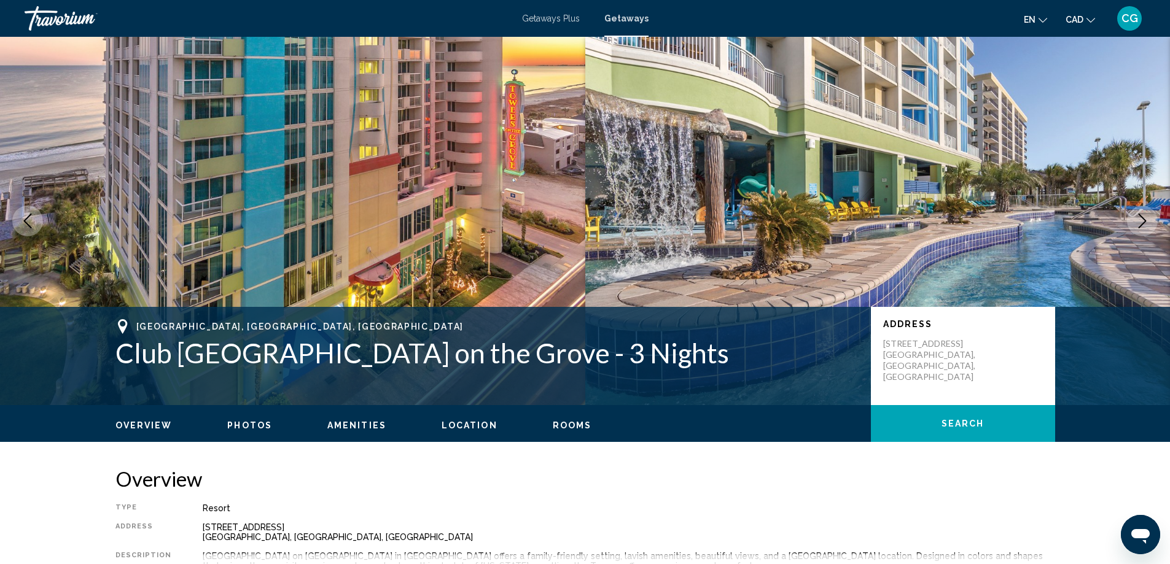
click at [1137, 223] on icon "Next image" at bounding box center [1142, 221] width 15 height 15
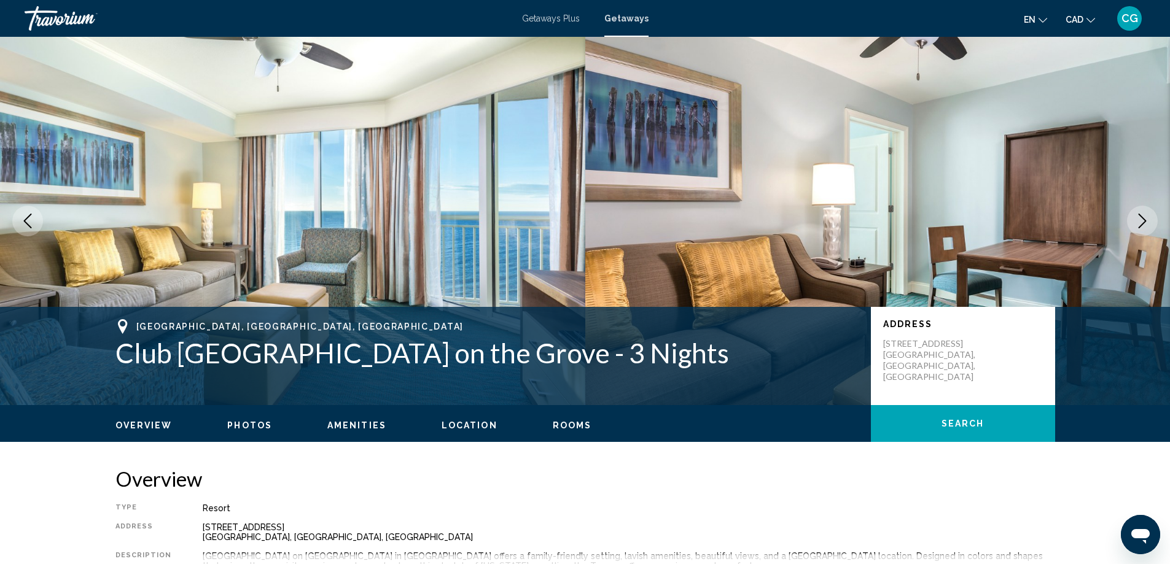
click at [1140, 224] on icon "Next image" at bounding box center [1142, 221] width 15 height 15
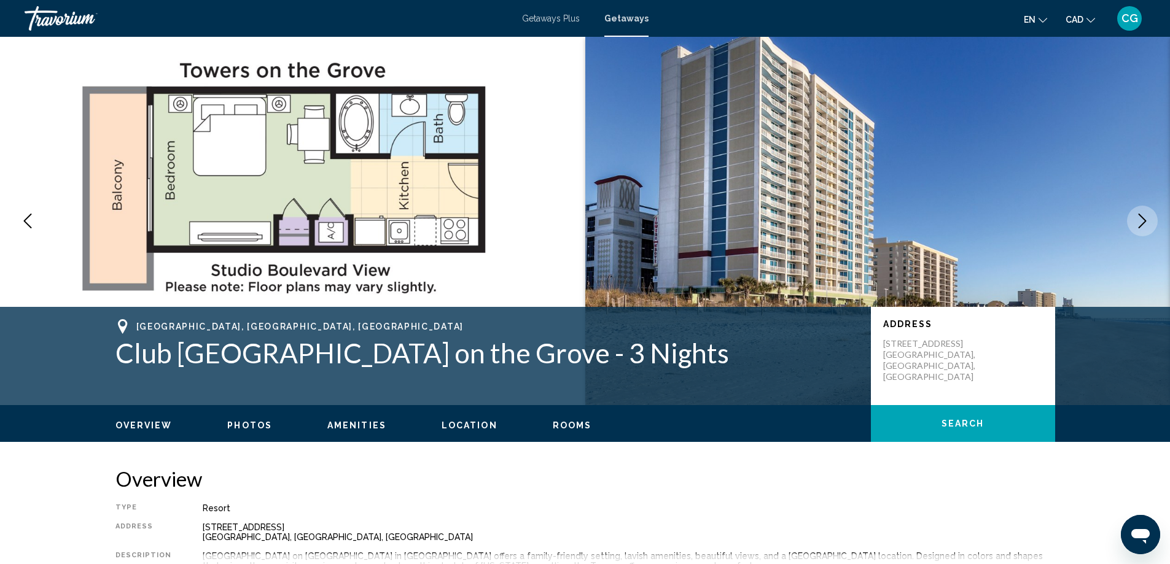
click at [1140, 224] on icon "Next image" at bounding box center [1142, 221] width 15 height 15
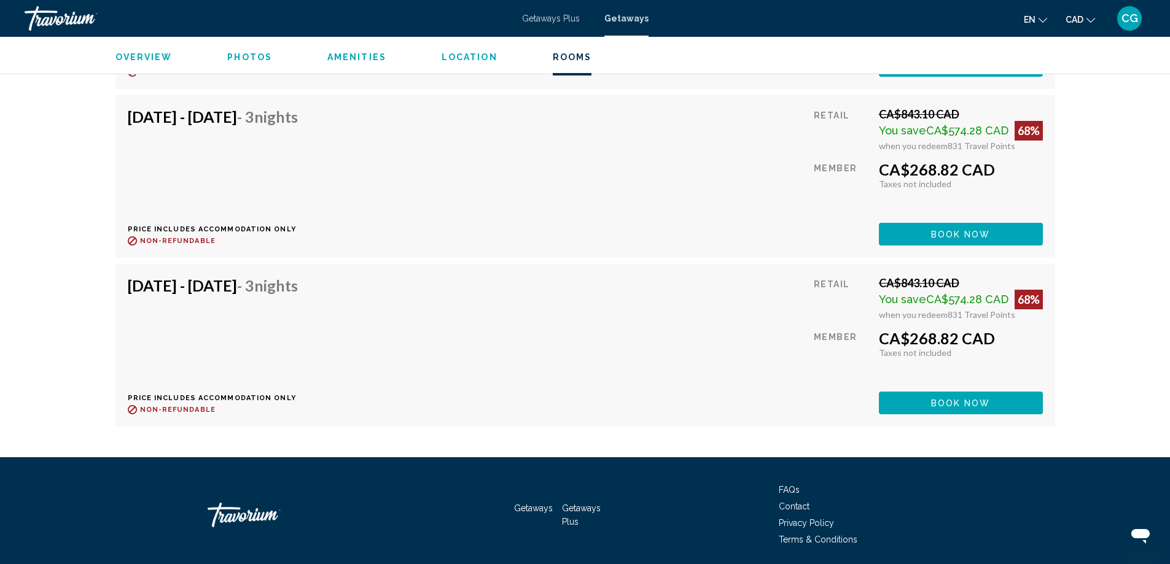
scroll to position [5622, 0]
